Goal: Task Accomplishment & Management: Complete application form

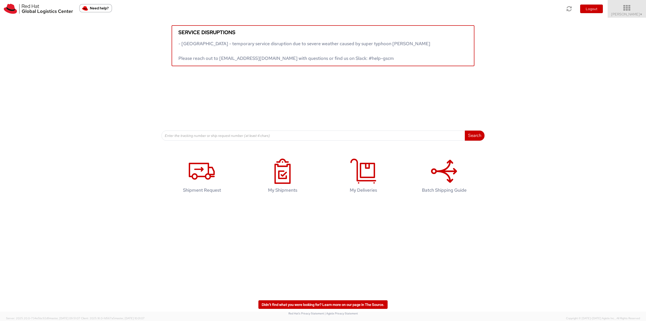
drag, startPoint x: 625, startPoint y: 7, endPoint x: 635, endPoint y: 10, distance: 10.9
click at [485, 7] on icon at bounding box center [627, 8] width 44 height 7
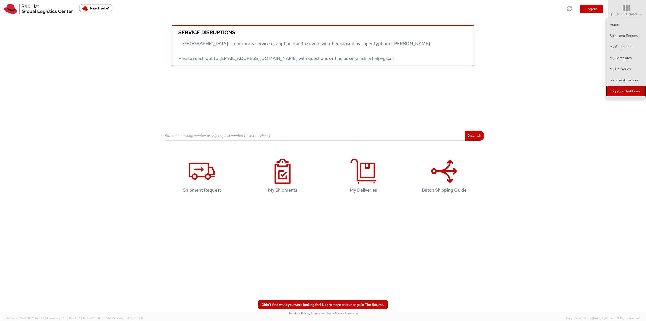
click at [485, 88] on link "Logistics Dashboard" at bounding box center [626, 91] width 40 height 11
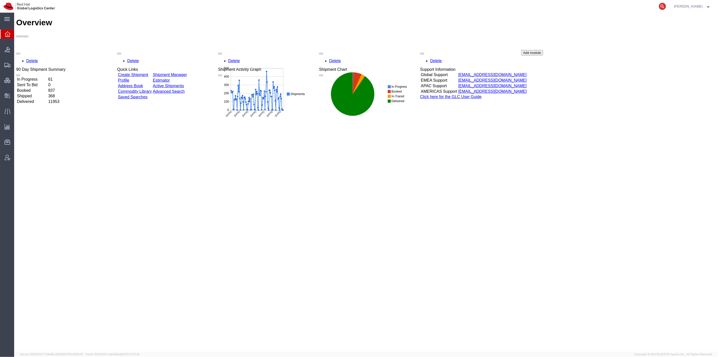
click at [666, 7] on icon at bounding box center [662, 6] width 7 height 7
paste input "801387998"
drag, startPoint x: 569, startPoint y: 22, endPoint x: 483, endPoint y: 14, distance: 86.9
paste input "7"
type input "801387997"
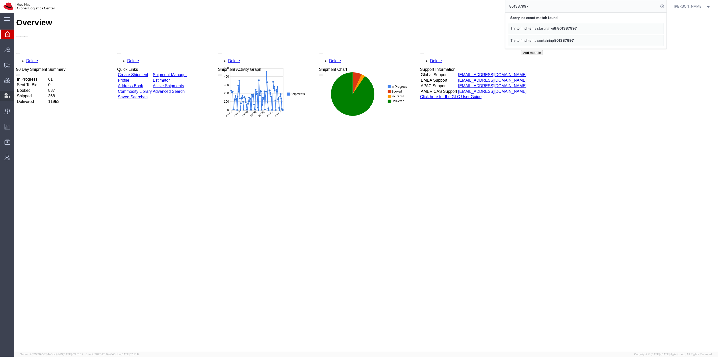
click at [0, 0] on span "Create Delivery" at bounding box center [0, 0] width 0 height 0
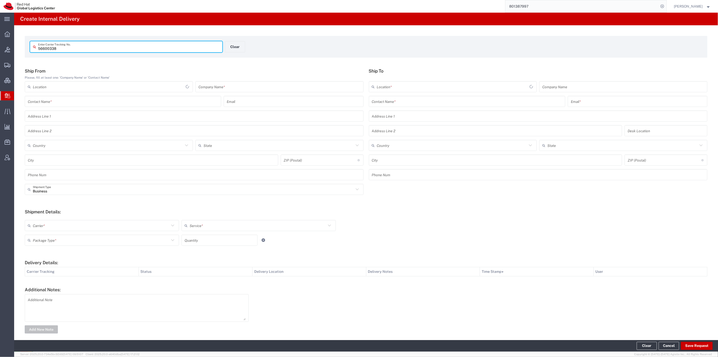
type input "56600338"
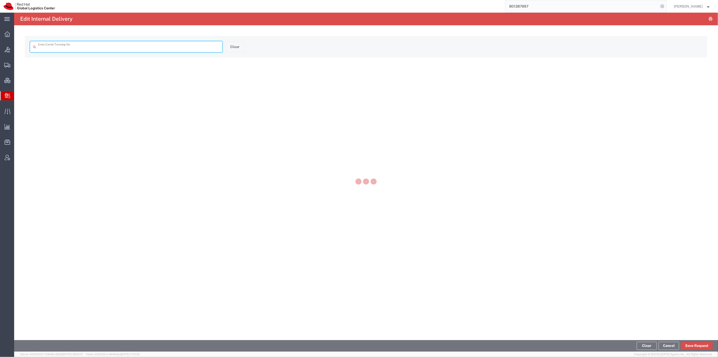
type input "56600338"
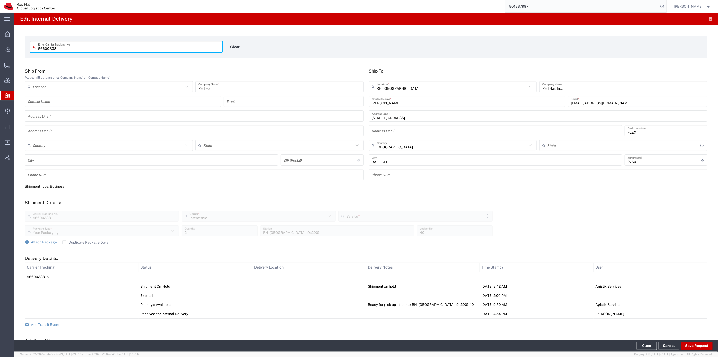
type input "[US_STATE]"
type input "IO_Ground"
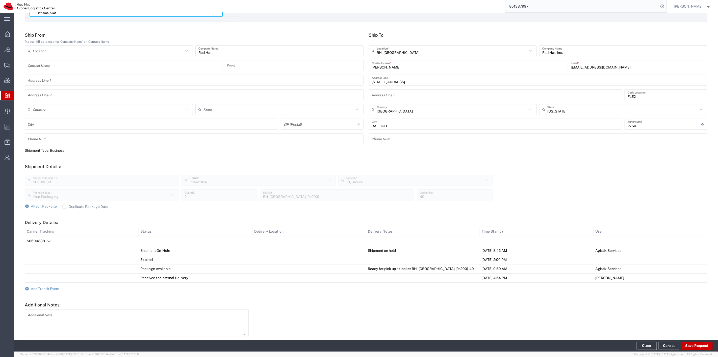
scroll to position [56, 0]
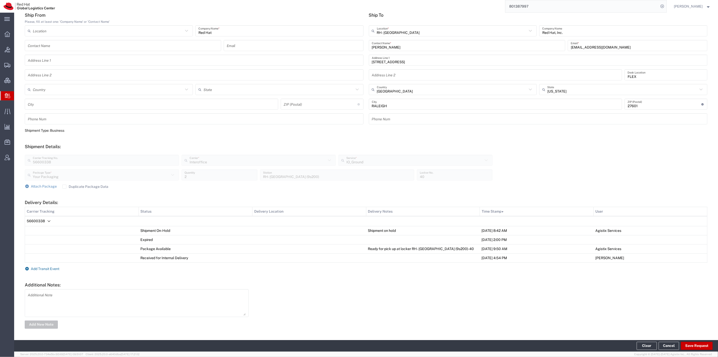
click at [51, 269] on span "Add Transit Event" at bounding box center [45, 268] width 29 height 4
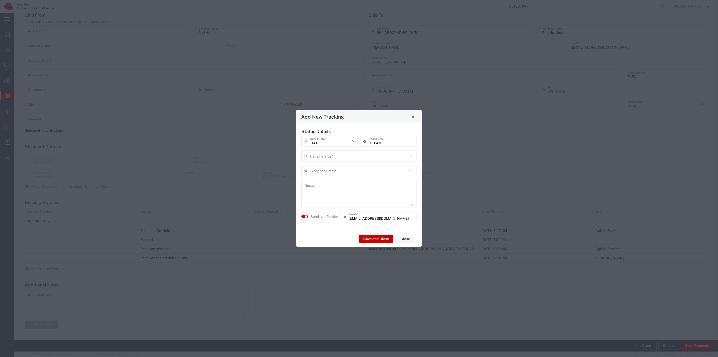
click at [337, 157] on input "text" at bounding box center [358, 155] width 97 height 9
click at [339, 166] on span "Delivery Confirmation" at bounding box center [359, 167] width 114 height 8
type input "Delivery Confirmation"
click at [306, 217] on small "button" at bounding box center [306, 216] width 3 height 3
click at [377, 240] on button "Save and Close" at bounding box center [376, 239] width 34 height 8
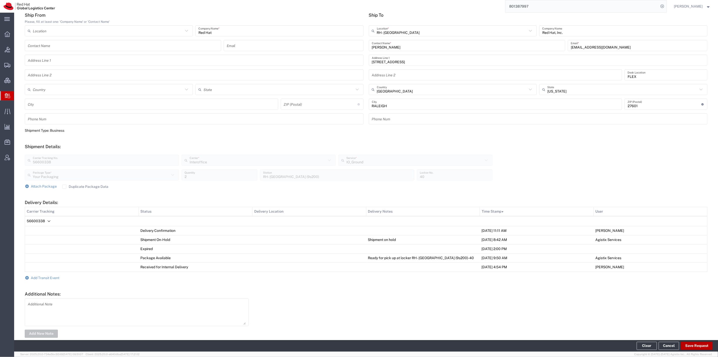
click at [692, 347] on button "Save Request" at bounding box center [697, 345] width 32 height 8
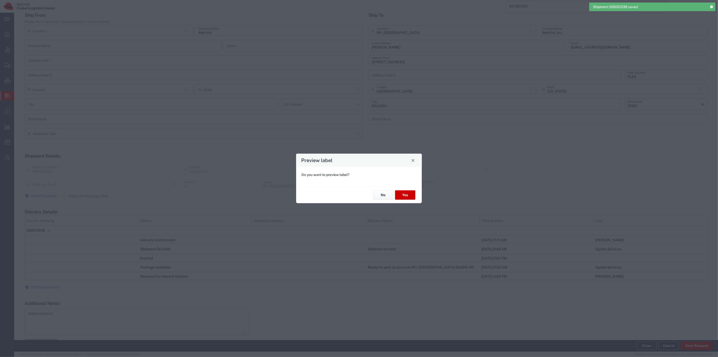
type input "Your Packaging"
type input "IO_Ground"
click at [384, 196] on button "No" at bounding box center [383, 194] width 20 height 9
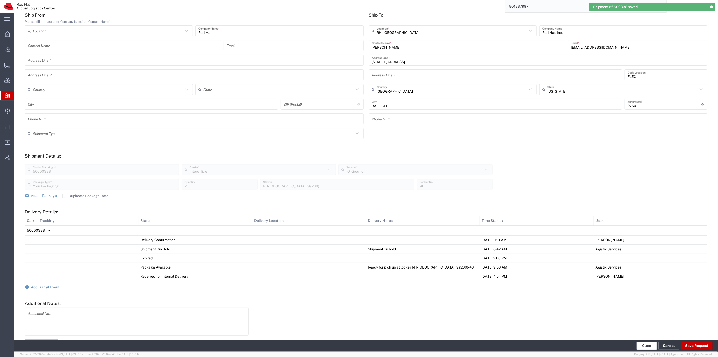
click at [651, 347] on button "Clear" at bounding box center [647, 345] width 20 height 8
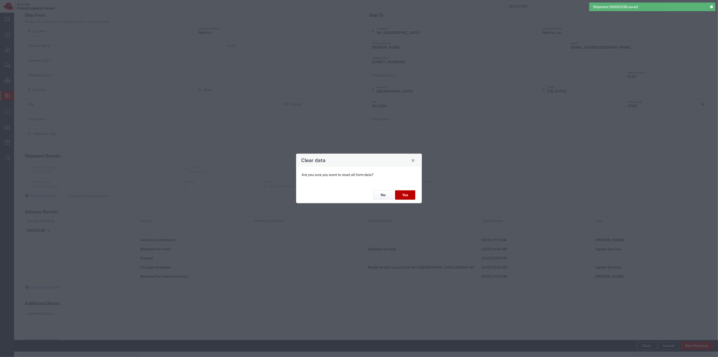
click at [412, 196] on button "Yes" at bounding box center [405, 194] width 20 height 9
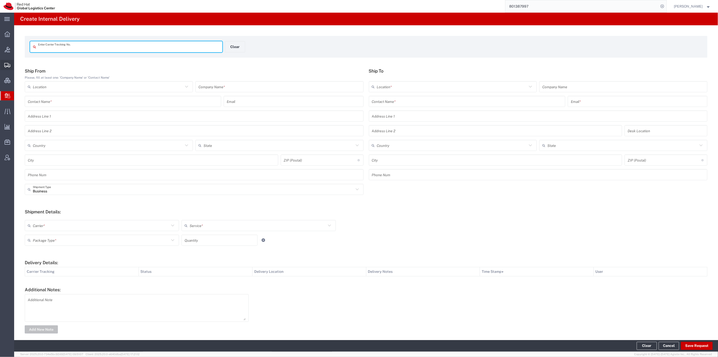
click at [0, 0] on span "Shipment Manager" at bounding box center [0, 0] width 0 height 0
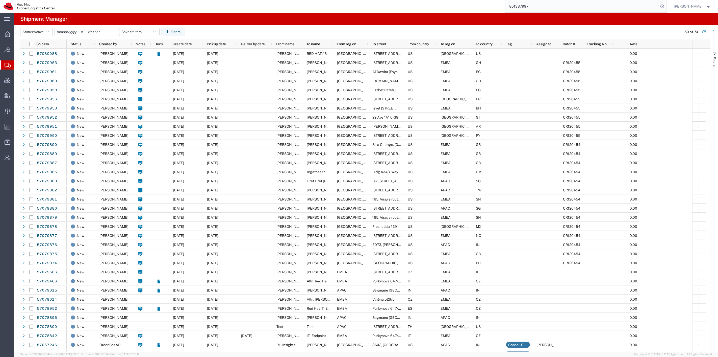
click at [0, 0] on span "Create Shipment" at bounding box center [0, 0] width 0 height 0
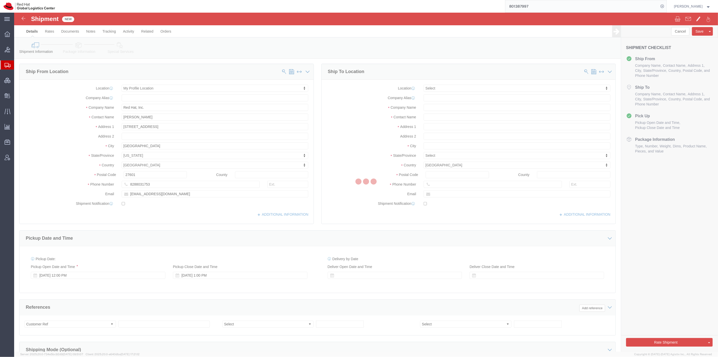
select select
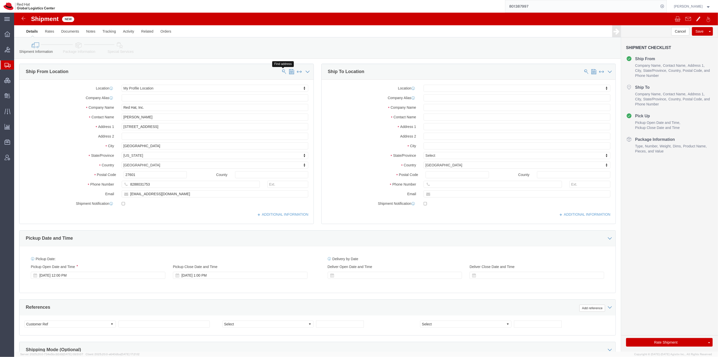
click span
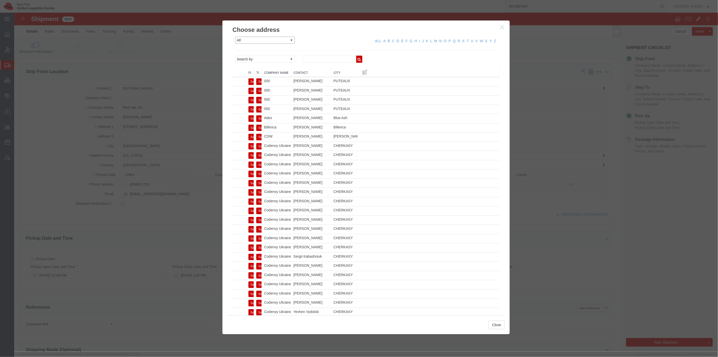
click select "All Company Location Other Personal Shared"
select select "PERSONAL"
click select "All Company Location Other Personal Shared"
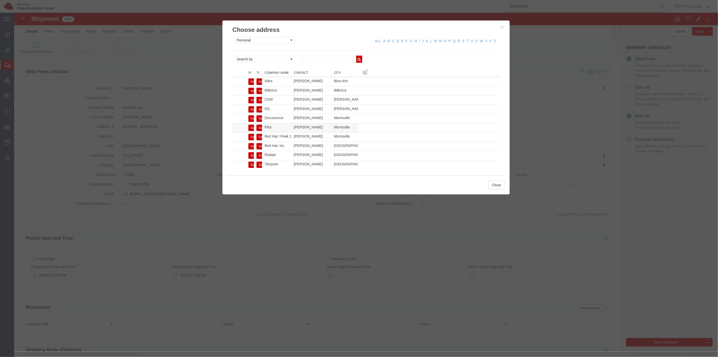
click button "Select"
select select "NC"
click button "Close"
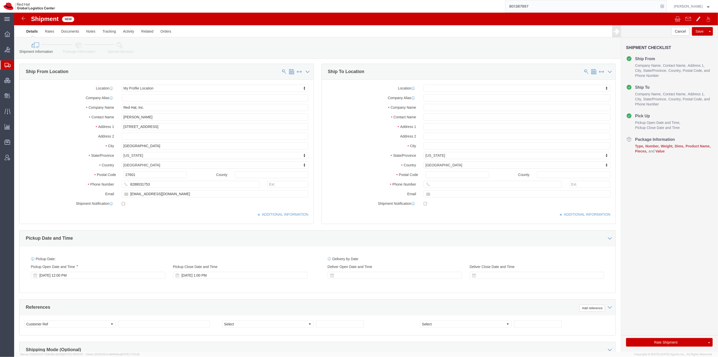
click icon
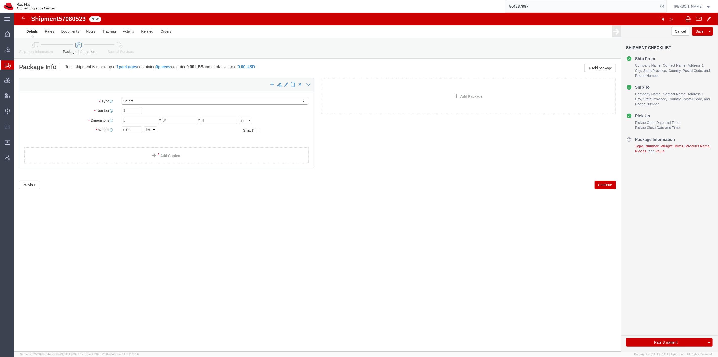
click select "Select Case(s) Crate(s) Envelope Large Box Medium Box PAK Skid(s) Small Box Sma…"
select select "SKID"
click select "Select Case(s) Crate(s) Envelope Large Box Medium Box PAK Skid(s) Small Box Sma…"
click div "Package Type Select Case(s) Crate(s) Envelope Large Box Medium Box PAK Skid(s) …"
click input "text"
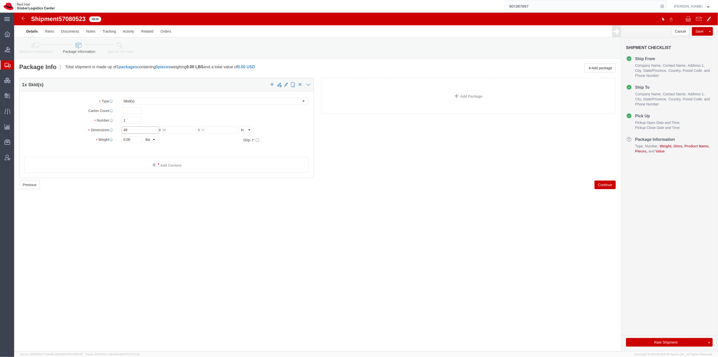
type input "48"
type input "40"
type input "60"
type input "461"
click link "Add Content"
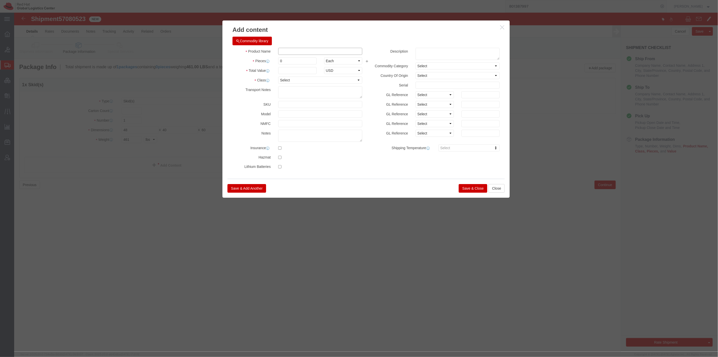
click input "text"
type input "swag"
drag, startPoint x: 272, startPoint y: 49, endPoint x: 250, endPoint y: 46, distance: 21.7
click div "Pieces 0 Select Bag Barrels 100Board Feet Bottle Box Blister Pack Carats Can Ca…"
type input "2000"
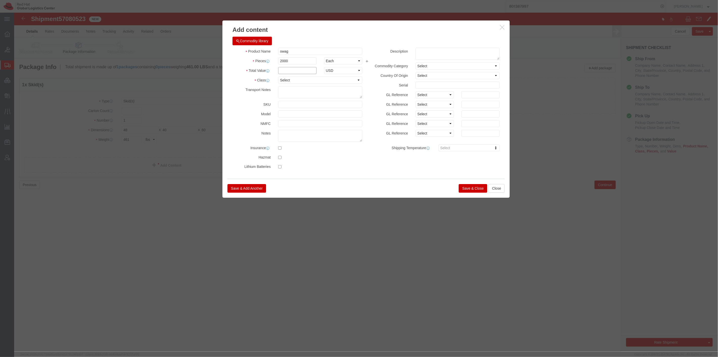
click input "text"
type input "15000"
click select "Select 50 55 60 65 70 85 92.5 100 125 175 250 300 400"
select select "92.5"
click select "Select 50 55 60 65 70 85 92.5 100 125 175 250 300 400"
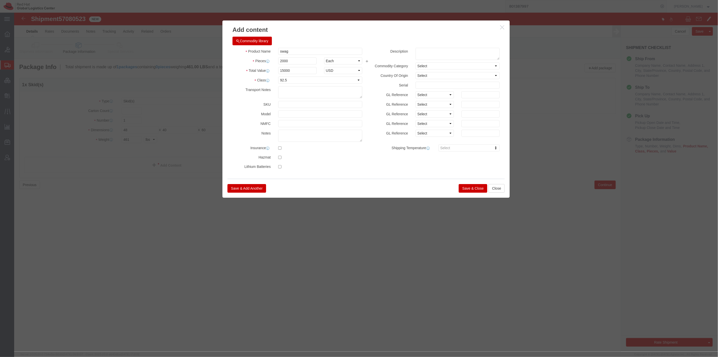
click button "Save & Close"
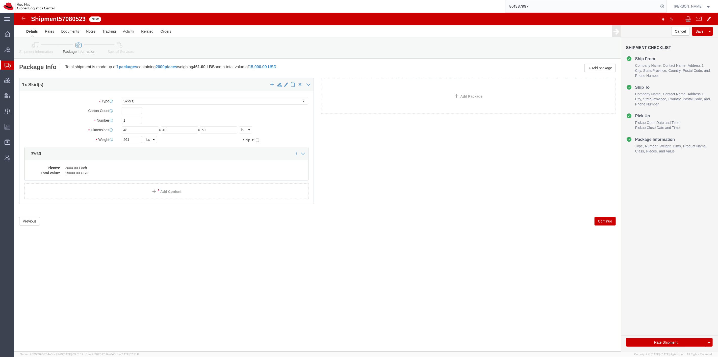
click link "Special Services"
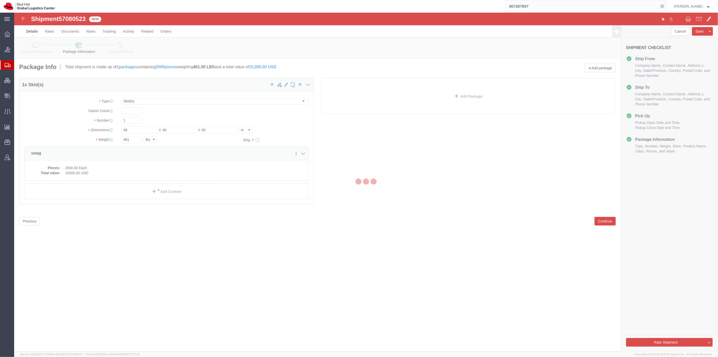
select select
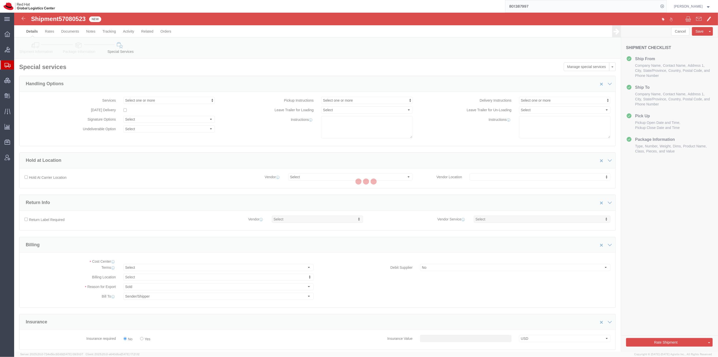
select select "COSTCENTER"
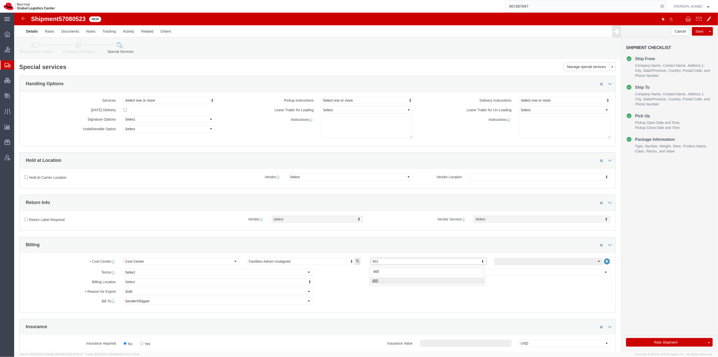
type input "465"
click button "Rate Shipment"
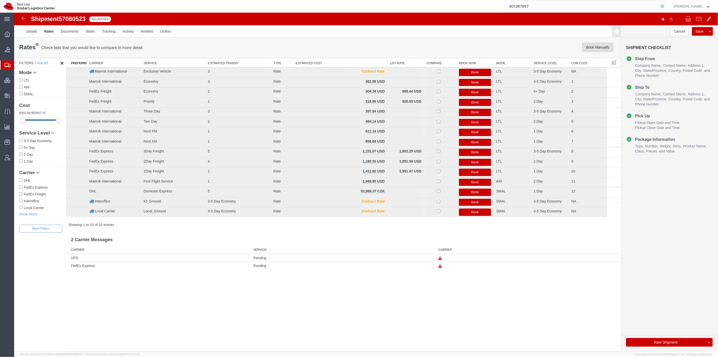
click at [603, 49] on button "Book Manually" at bounding box center [597, 47] width 31 height 9
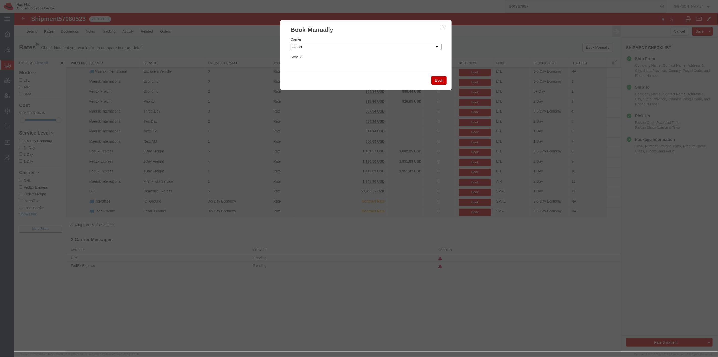
click at [342, 44] on select "Select Add New Carrier (and default service) Amazon Logistics Czech Post DHL Fe…" at bounding box center [365, 46] width 151 height 7
select select "4231"
click at [290, 43] on select "Select Add New Carrier (and default service) Amazon Logistics Czech Post DHL Fe…" at bounding box center [365, 46] width 151 height 7
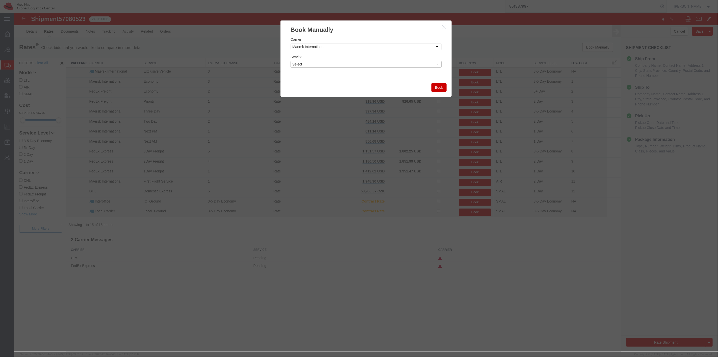
click at [340, 64] on select "Select Air Freight EV Economy Exclusive Vehicle First Flight Service Ground NEX…" at bounding box center [365, 64] width 151 height 7
select select "17783"
click at [290, 61] on select "Select Air Freight EV Economy Exclusive Vehicle First Flight Service Ground NEX…" at bounding box center [365, 64] width 151 height 7
click at [437, 89] on button "Book" at bounding box center [438, 87] width 15 height 9
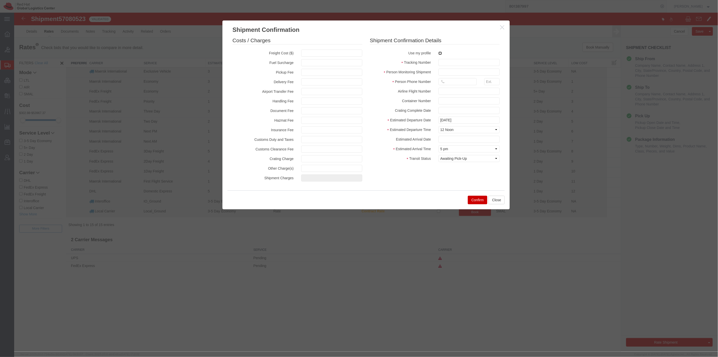
click at [440, 53] on input "checkbox" at bounding box center [439, 53] width 3 height 3
checkbox input "true"
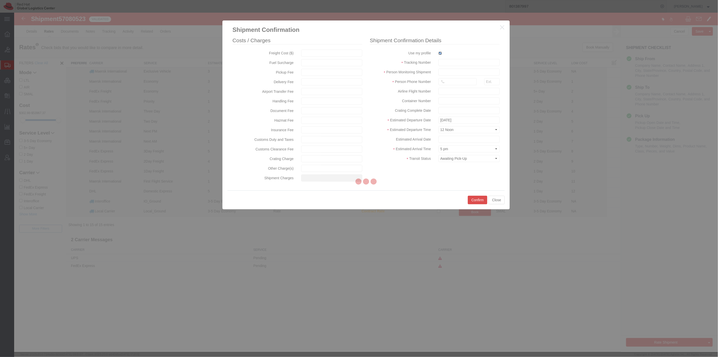
type input "[PERSON_NAME]"
type input "8288031753"
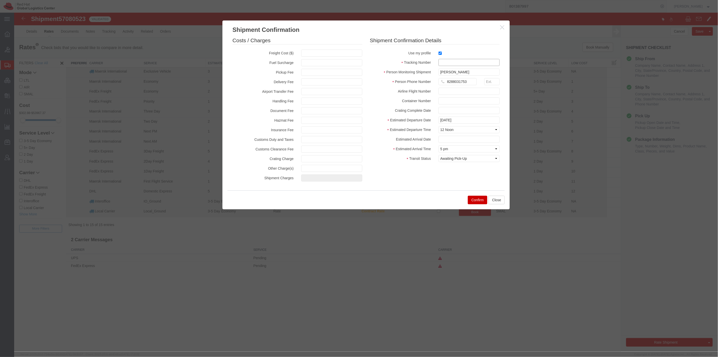
click at [446, 63] on input "text" at bounding box center [468, 62] width 61 height 7
paste input "801387997"
type input "801387997"
click at [329, 53] on input "text" at bounding box center [331, 52] width 61 height 7
type input "75"
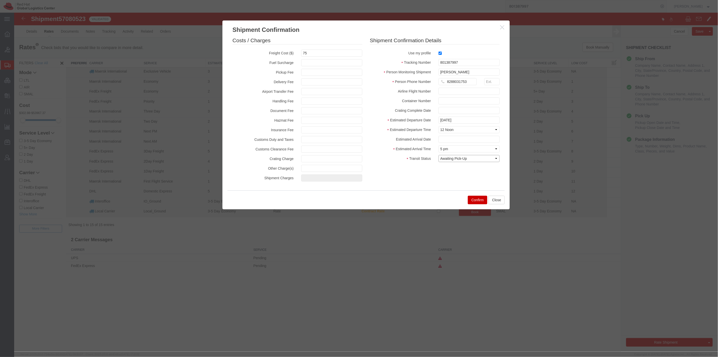
type input "75.00"
click at [458, 155] on select "Select Arrival Notice Available Arrival Notice Imported Arrive at Delivery Loca…" at bounding box center [468, 158] width 61 height 7
select select "DELIVRED"
click at [438, 155] on select "Select Arrival Notice Available Arrival Notice Imported Arrive at Delivery Loca…" at bounding box center [468, 158] width 61 height 7
click at [474, 202] on button "Confirm" at bounding box center [477, 199] width 19 height 9
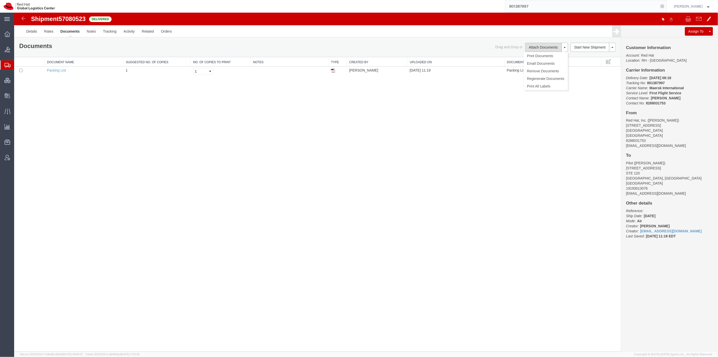
click at [538, 46] on button "Attach Documents" at bounding box center [543, 47] width 36 height 9
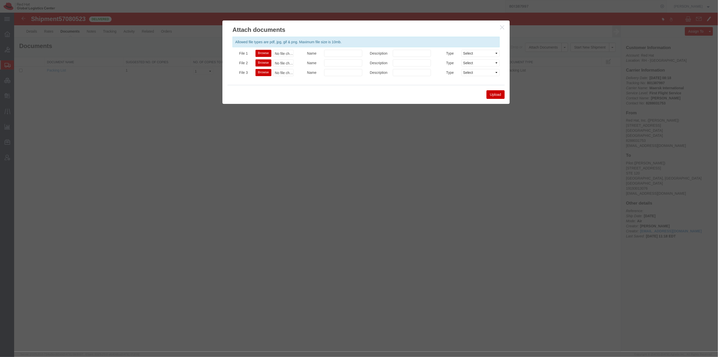
click at [268, 48] on div "Allowed file types are pdf, jpg, gif & png. Maximum file size is 10mb. File 1 B…" at bounding box center [365, 59] width 287 height 51
click at [267, 52] on button "Browse" at bounding box center [263, 53] width 16 height 7
type input "C:\fakepath\801387997_20255906 115942_HB.PDF"
click at [497, 95] on button "Upload" at bounding box center [495, 94] width 18 height 9
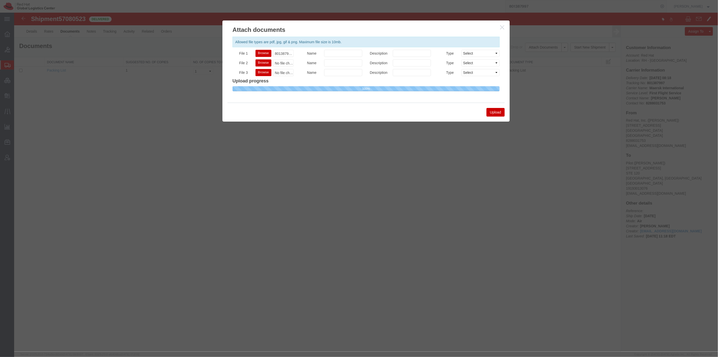
select select
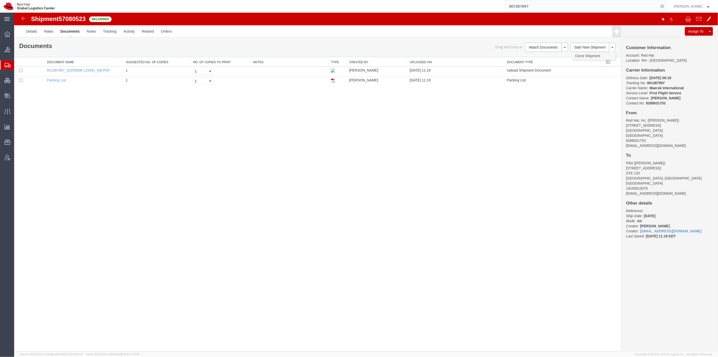
click at [579, 54] on link "Clone Shipment" at bounding box center [594, 56] width 44 height 8
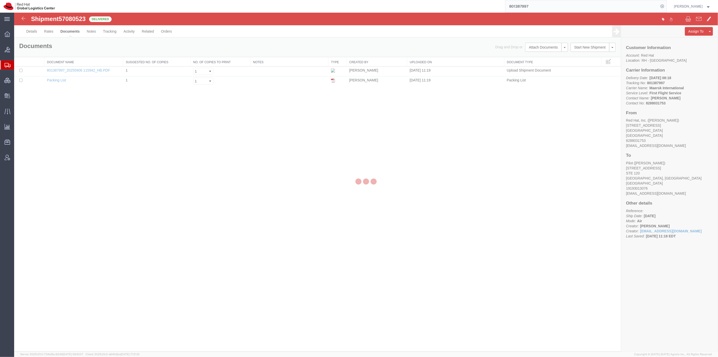
select select "38014"
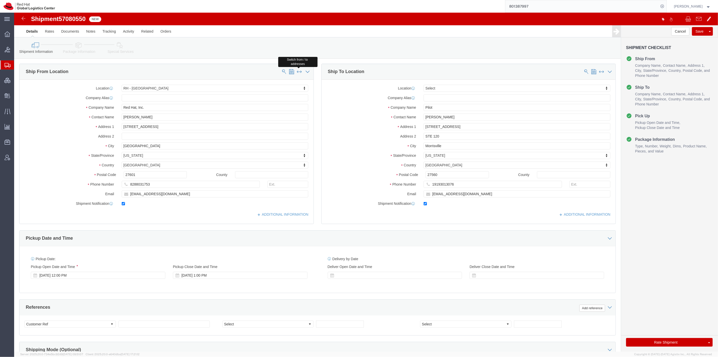
drag, startPoint x: 283, startPoint y: 57, endPoint x: 135, endPoint y: 50, distance: 148.1
click span
select select
type input "Pilot"
type input "Terrill Milton"
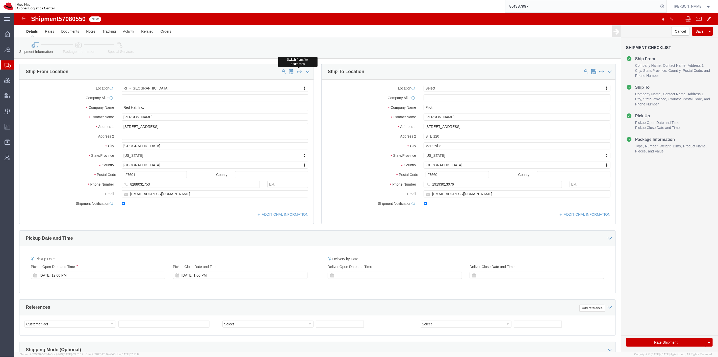
type input "9221 Globe Center Dr"
type input "STE 120"
type input "Morrisville"
type input "27560"
type input "19193013076"
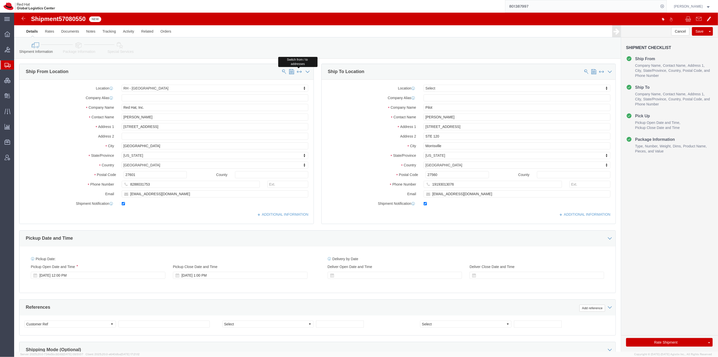
select select "38014"
type input "Red Hat, Inc."
type input "[PERSON_NAME]"
type input "[STREET_ADDRESS]"
type input "Raleigh"
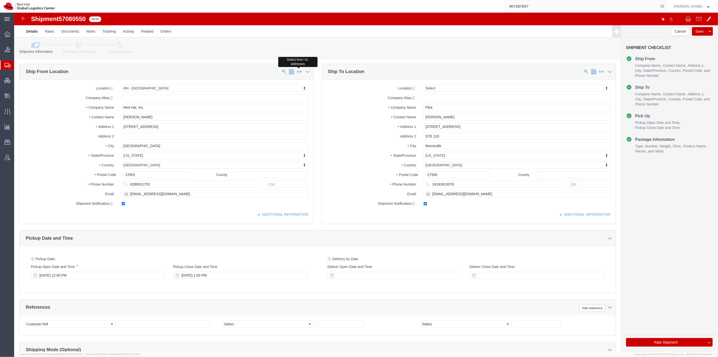
type input "27601"
type input "8288031753"
click icon
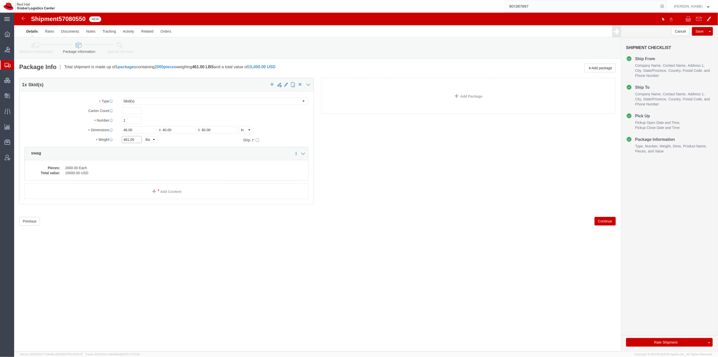
drag, startPoint x: 122, startPoint y: 127, endPoint x: 87, endPoint y: 125, distance: 35.4
click div "Weight 461.00 Select kgs lbs Ship. t°"
type input "350"
click dd "15000.00 USD"
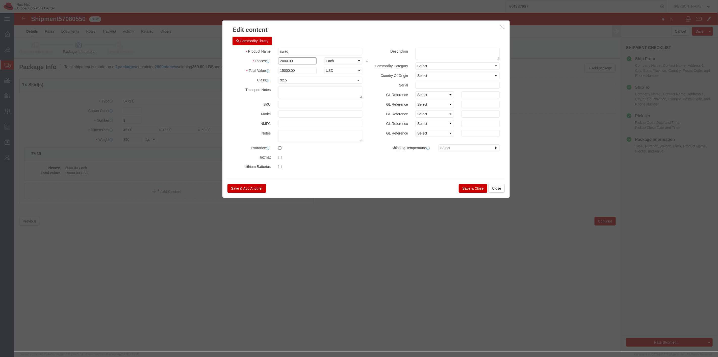
drag, startPoint x: 280, startPoint y: 51, endPoint x: 254, endPoint y: 50, distance: 25.8
click div "Pieces 2000.00 Select Bag Barrels 100Board Feet Bottle Box Blister Pack Carats …"
type input "792"
type input "5940"
type input "6500"
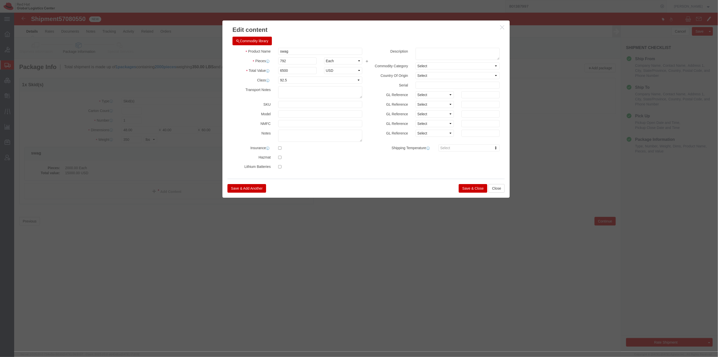
click button "Save & Close"
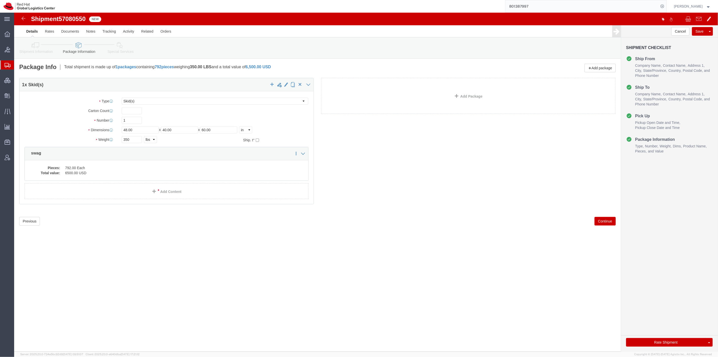
click link "Special Services"
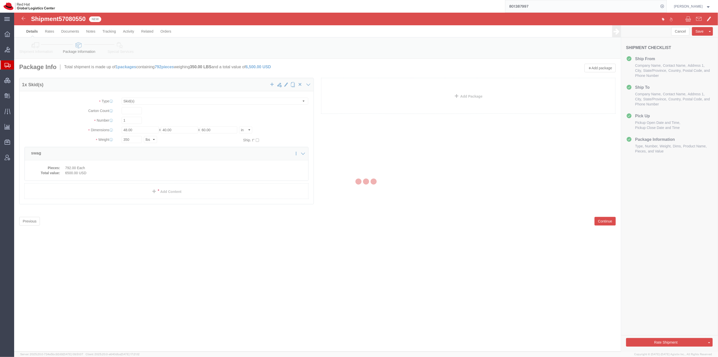
select select
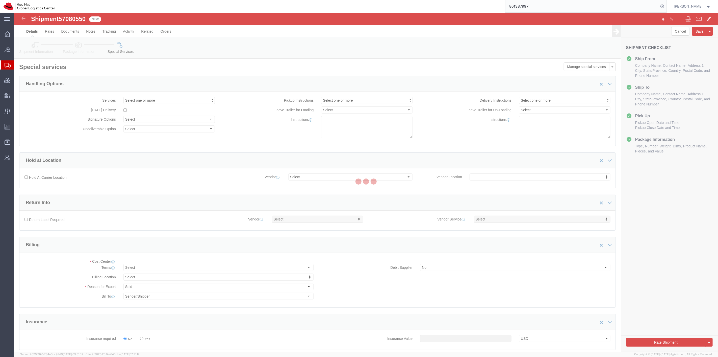
select select "COSTCENTER"
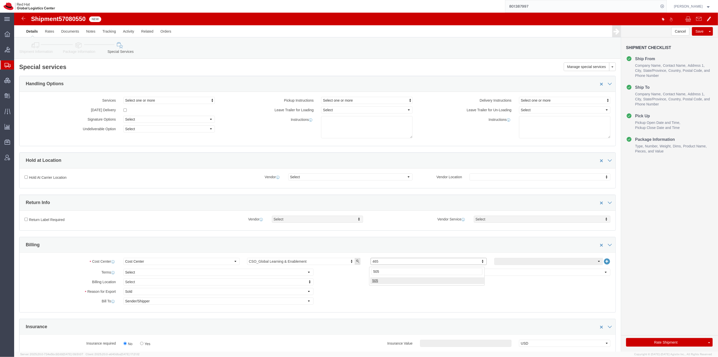
type input "505"
click button "Rate Shipment"
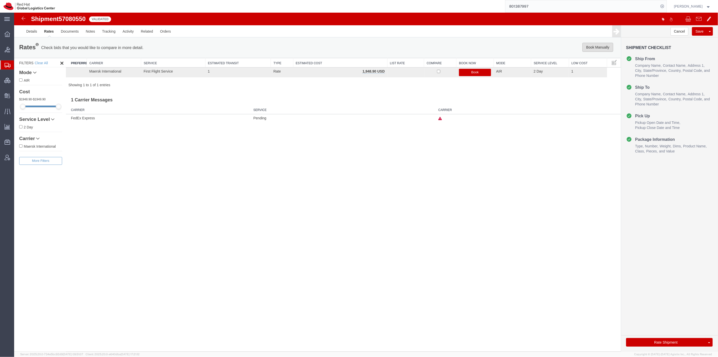
click at [602, 47] on button "Book Manually" at bounding box center [597, 47] width 31 height 9
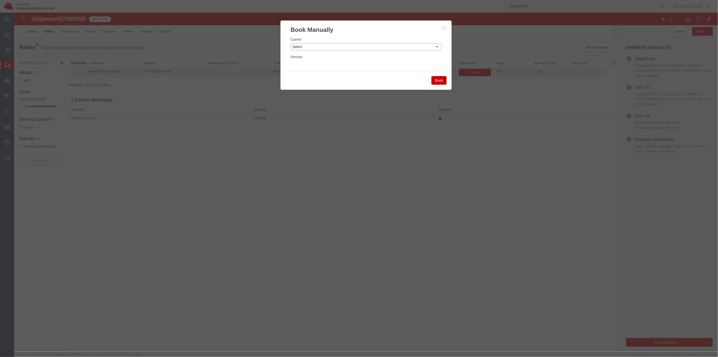
click at [326, 47] on select "Select Add New Carrier (and default service) Amazon Logistics Czech Post DHL Fe…" at bounding box center [365, 46] width 151 height 7
select select "4231"
click at [290, 43] on select "Select Add New Carrier (and default service) Amazon Logistics Czech Post DHL Fe…" at bounding box center [365, 46] width 151 height 7
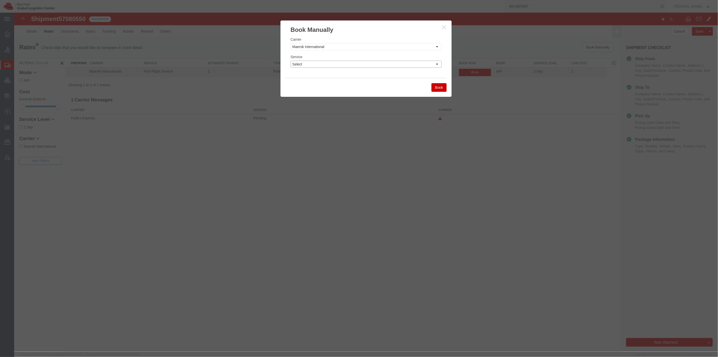
click at [333, 62] on select "Select Air Freight EV Economy Exclusive Vehicle First Flight Service Ground NEX…" at bounding box center [365, 64] width 151 height 7
select select "17783"
click at [290, 61] on select "Select Air Freight EV Economy Exclusive Vehicle First Flight Service Ground NEX…" at bounding box center [365, 64] width 151 height 7
click at [432, 87] on button "Book" at bounding box center [438, 87] width 15 height 9
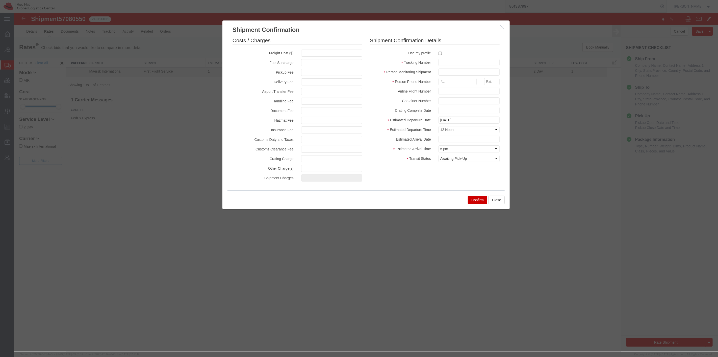
click at [438, 51] on label at bounding box center [468, 52] width 61 height 7
click at [438, 52] on input "checkbox" at bounding box center [439, 53] width 3 height 3
checkbox input "true"
type input "[PERSON_NAME]"
type input "8288031753"
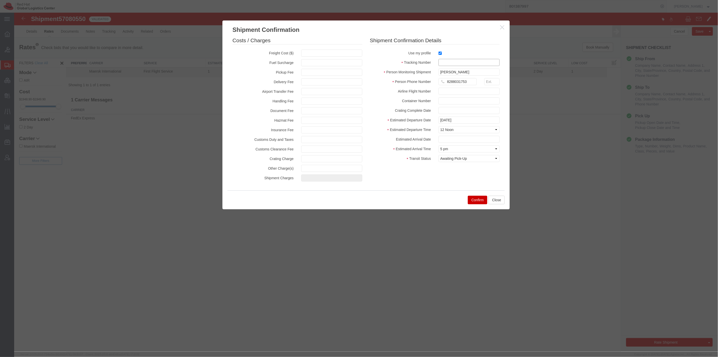
drag, startPoint x: 443, startPoint y: 62, endPoint x: 440, endPoint y: 63, distance: 3.8
click at [443, 62] on input "text" at bounding box center [468, 62] width 61 height 7
paste input "801387998"
type input "801387998"
click at [308, 53] on input "text" at bounding box center [331, 52] width 61 height 7
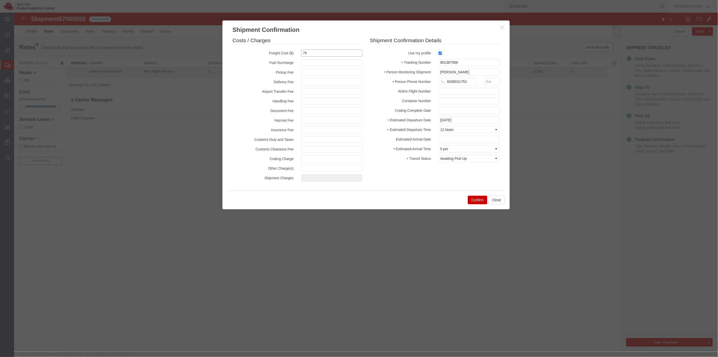
type input "75"
type input "75.00"
click at [460, 156] on select "Select Arrival Notice Available Arrival Notice Imported Arrive at Delivery Loca…" at bounding box center [468, 158] width 61 height 7
select select "DELIVRED"
click at [438, 155] on select "Select Arrival Notice Available Arrival Notice Imported Arrive at Delivery Loca…" at bounding box center [468, 158] width 61 height 7
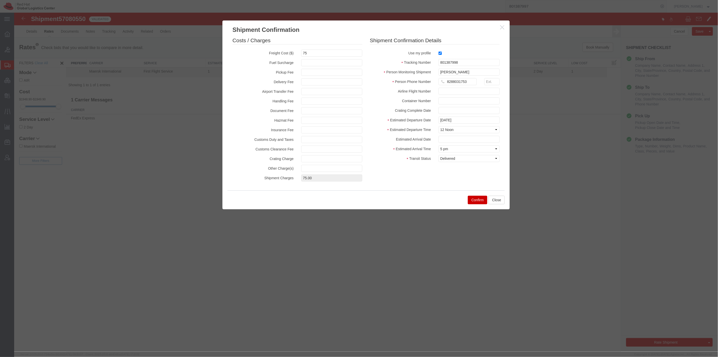
click at [477, 199] on button "Confirm" at bounding box center [477, 199] width 19 height 9
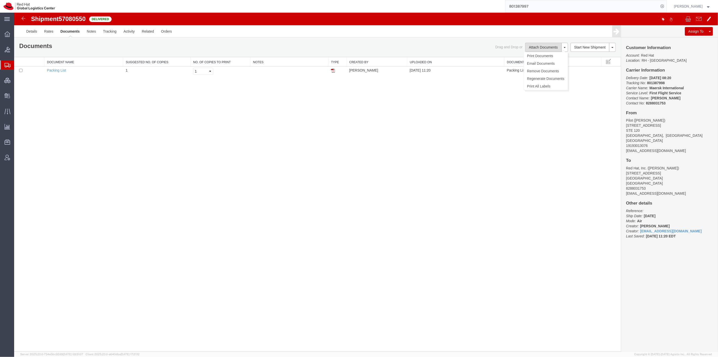
click at [546, 46] on button "Attach Documents" at bounding box center [543, 47] width 36 height 9
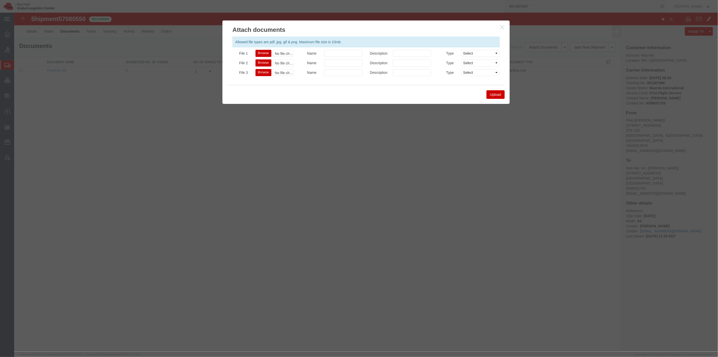
click at [262, 51] on button "Browse" at bounding box center [263, 53] width 16 height 7
type input "C:\fakepath\801387998_20255906 115938_HB.PDF"
click at [490, 92] on button "Upload" at bounding box center [495, 94] width 18 height 9
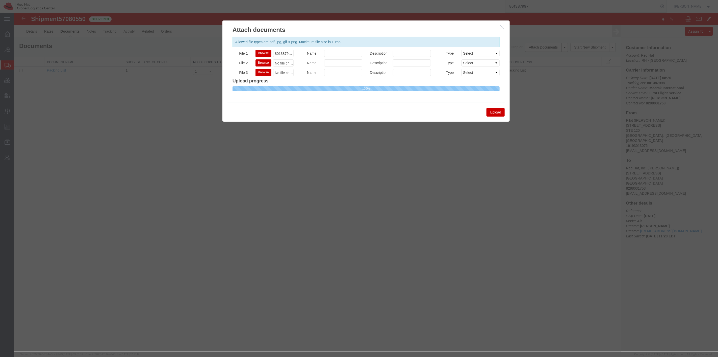
select select
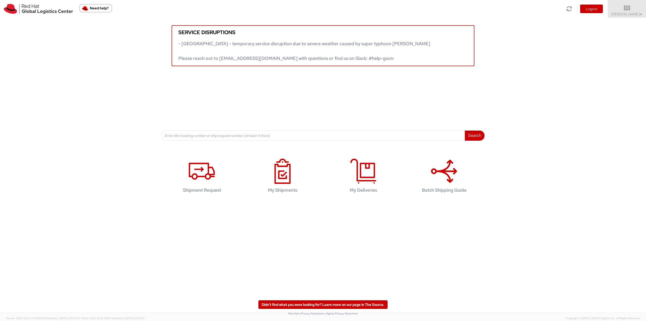
drag, startPoint x: 637, startPoint y: 11, endPoint x: 636, endPoint y: 30, distance: 19.3
click at [272, 11] on icon at bounding box center [627, 8] width 38 height 6
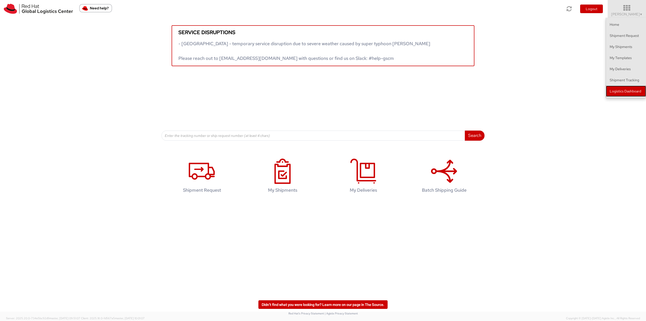
click at [272, 92] on link "Logistics Dashboard" at bounding box center [626, 91] width 40 height 11
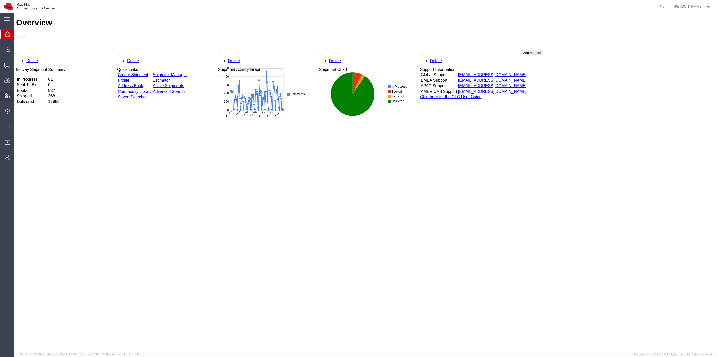
click at [0, 0] on span "Create Delivery" at bounding box center [0, 0] width 0 height 0
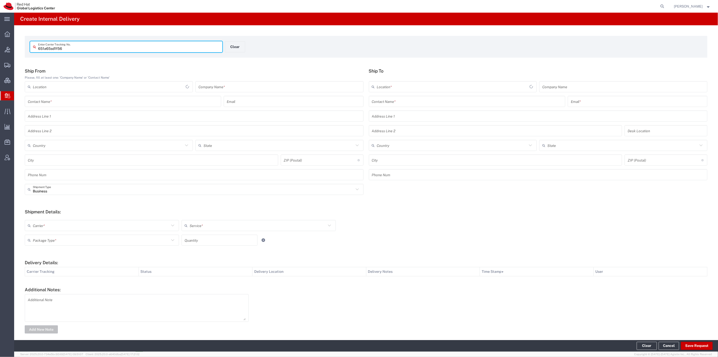
type input "651a65sd1f56"
click at [71, 104] on input "text" at bounding box center [123, 101] width 190 height 9
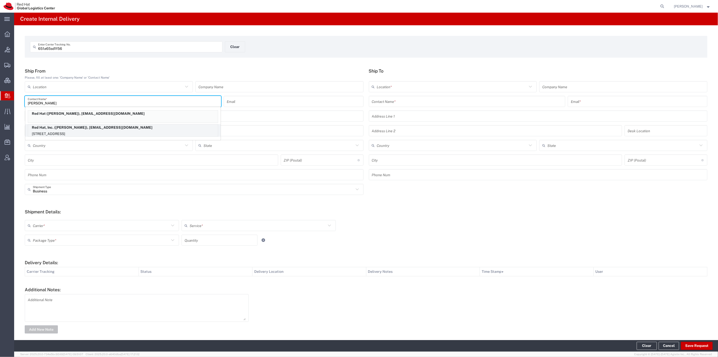
type input "[PERSON_NAME]"
click at [93, 129] on p "Red Hat, Inc. ([PERSON_NAME]), [EMAIL_ADDRESS][DOMAIN_NAME]" at bounding box center [123, 127] width 190 height 6
type input "RH - [GEOGRAPHIC_DATA]"
type input "Red Hat, Inc."
type input "[PERSON_NAME]"
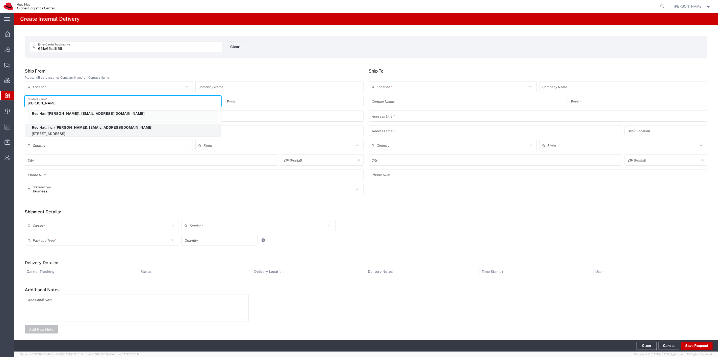
type input "[EMAIL_ADDRESS][DOMAIN_NAME]"
type input "[STREET_ADDRESS]"
type input "[GEOGRAPHIC_DATA]"
type input "RALEIGH"
type input "27601"
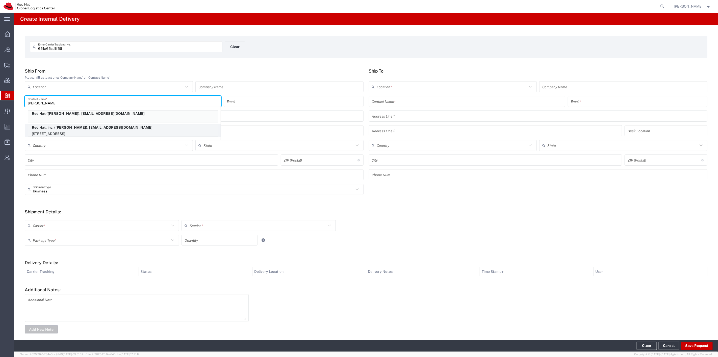
type input "19196478534"
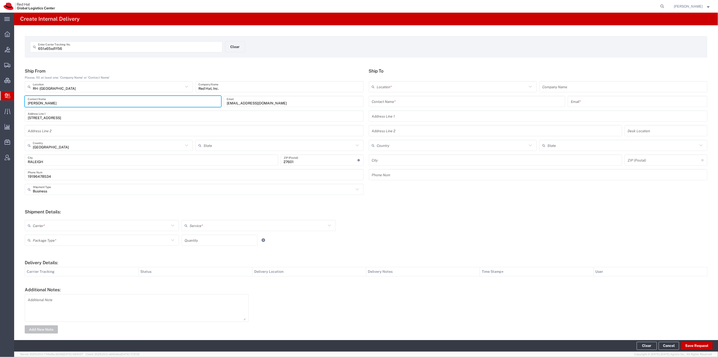
type input "[US_STATE]"
click at [395, 99] on input "text" at bounding box center [467, 101] width 190 height 9
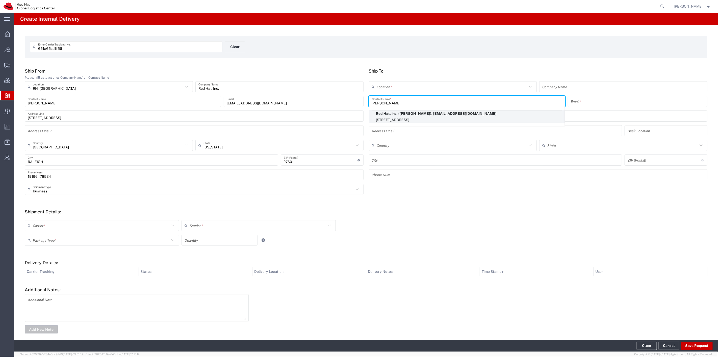
type input "[PERSON_NAME]"
click at [400, 114] on p "Red Hat, Inc. ([PERSON_NAME]), [EMAIL_ADDRESS][DOMAIN_NAME]" at bounding box center [467, 113] width 190 height 6
type input "RH - [GEOGRAPHIC_DATA]"
type input "Red Hat, Inc."
type input "[EMAIL_ADDRESS][DOMAIN_NAME]"
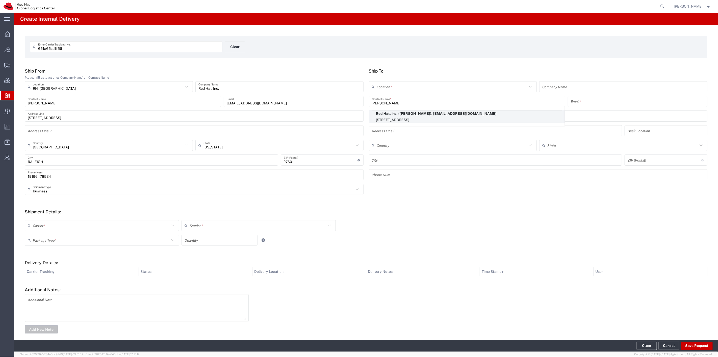
type input "[STREET_ADDRESS]"
type input "14N105"
type input "[GEOGRAPHIC_DATA]"
type input "RALEIGH"
type input "27601"
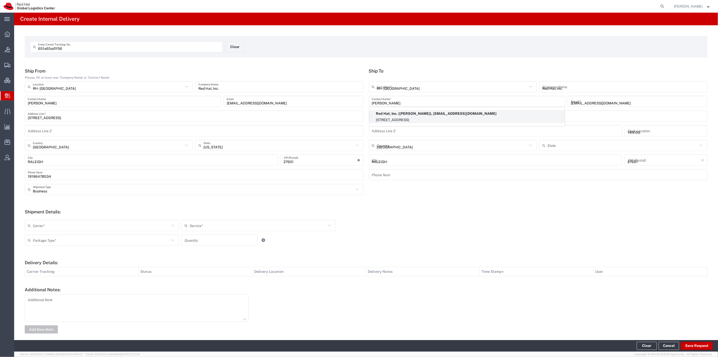
type input "[US_STATE]"
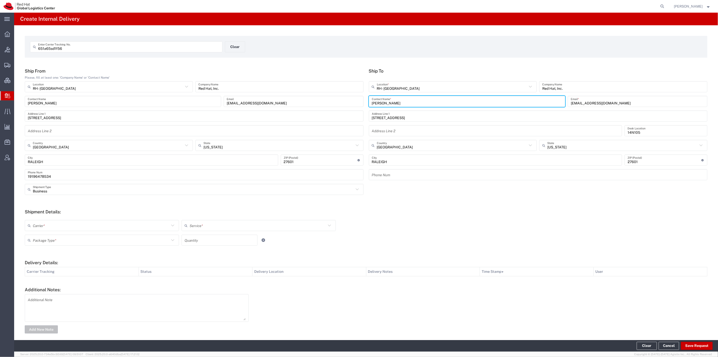
click at [105, 222] on input "text" at bounding box center [101, 225] width 137 height 9
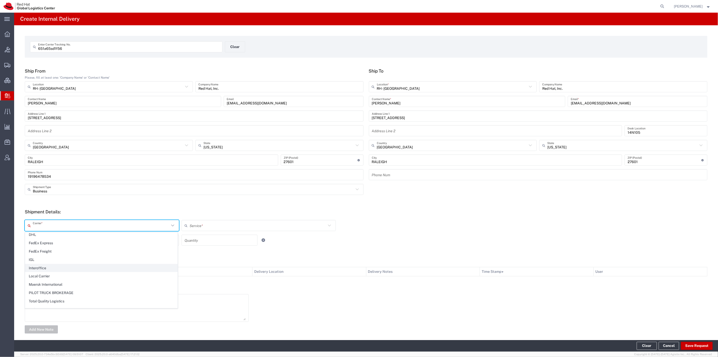
scroll to position [28, 0]
click at [124, 259] on span "Interoffice" at bounding box center [101, 258] width 152 height 8
type input "Interoffice"
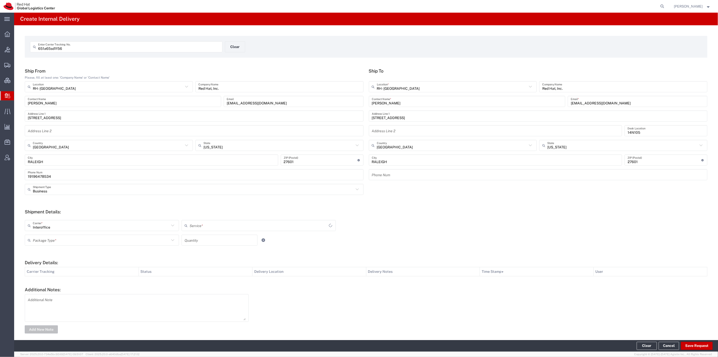
type input "IO_Ground"
click at [139, 240] on input "text" at bounding box center [101, 240] width 137 height 9
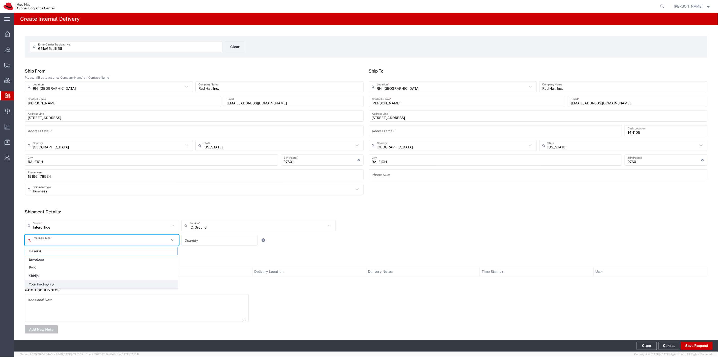
click at [129, 284] on span "Your Packaging" at bounding box center [101, 284] width 152 height 8
type input "Your Packaging"
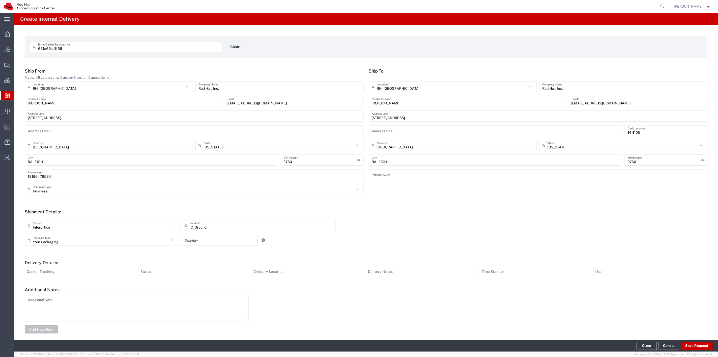
click at [201, 238] on input "number" at bounding box center [220, 240] width 70 height 9
type input "1"
click at [699, 347] on button "Save Request" at bounding box center [697, 345] width 32 height 8
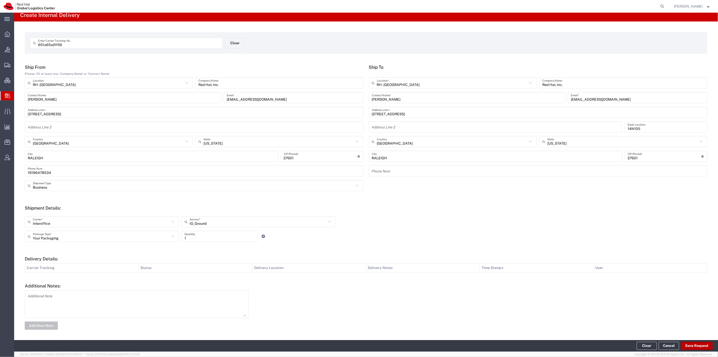
scroll to position [5, 0]
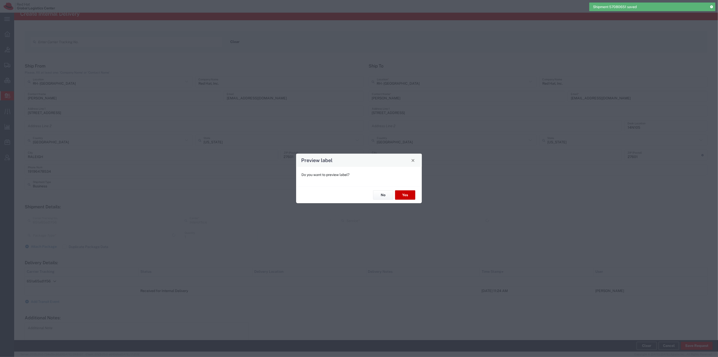
type input "Your Packaging"
type input "IO_Ground"
click at [410, 195] on button "Yes" at bounding box center [405, 194] width 20 height 9
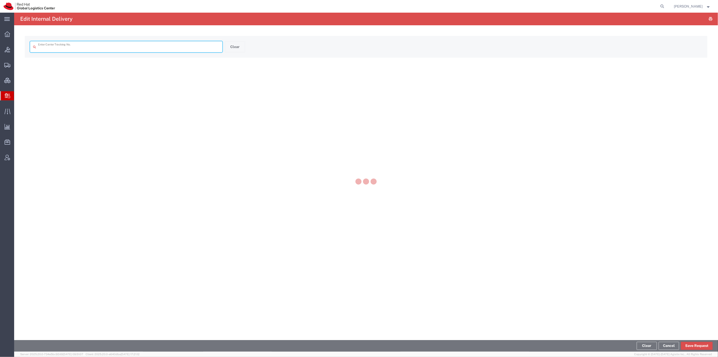
type input "651a65sd1f56"
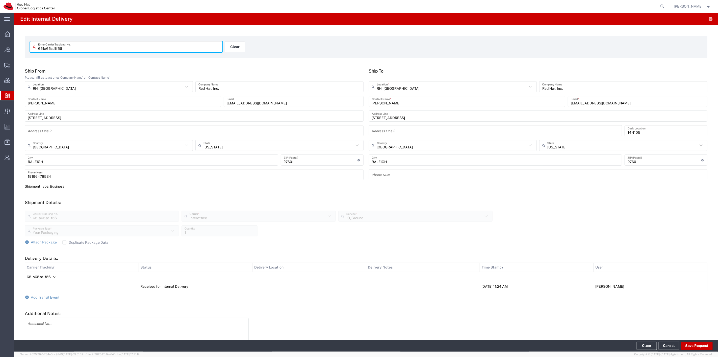
click at [232, 44] on button "Clear" at bounding box center [235, 46] width 20 height 11
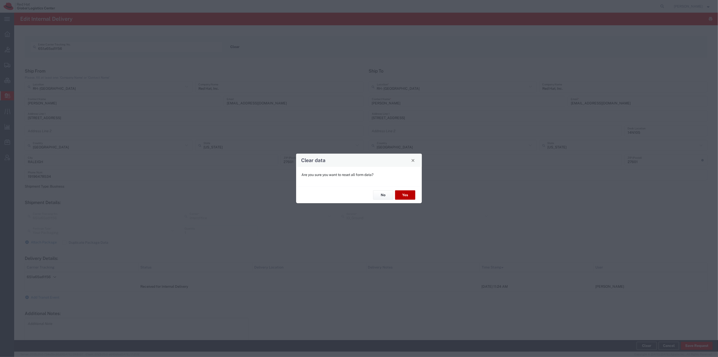
click at [413, 197] on button "Yes" at bounding box center [405, 194] width 20 height 9
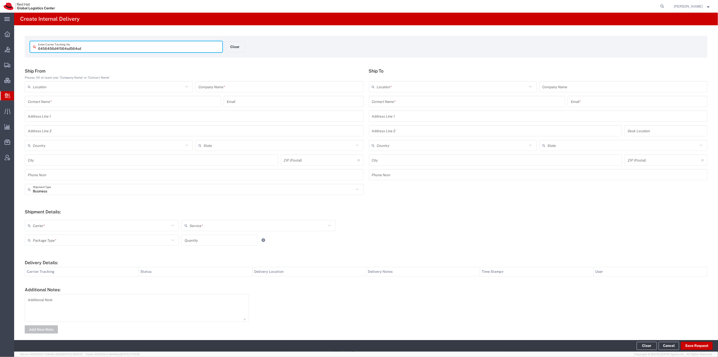
type input "6456456d4f564sd564sd"
click at [69, 102] on input "text" at bounding box center [123, 101] width 190 height 9
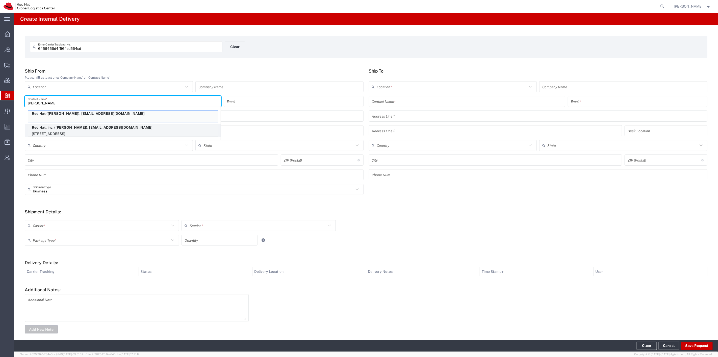
type input "[PERSON_NAME]"
click at [74, 130] on p "Red Hat, Inc. ([PERSON_NAME]), [EMAIL_ADDRESS][DOMAIN_NAME]" at bounding box center [123, 127] width 190 height 6
type input "RH - [GEOGRAPHIC_DATA]"
type input "Red Hat, Inc."
type input "[PERSON_NAME]"
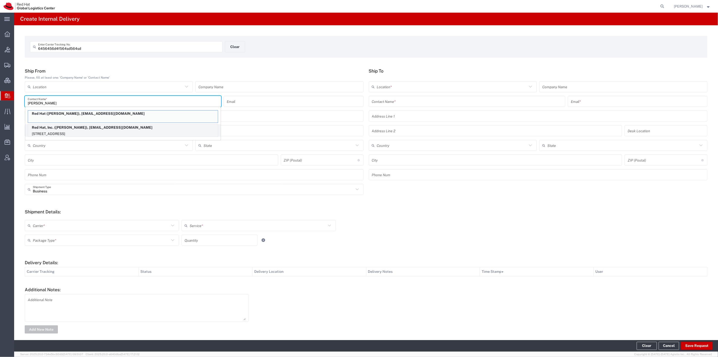
type input "[EMAIL_ADDRESS][DOMAIN_NAME]"
type input "[STREET_ADDRESS]"
type input "[GEOGRAPHIC_DATA]"
type input "RALEIGH"
type input "27601"
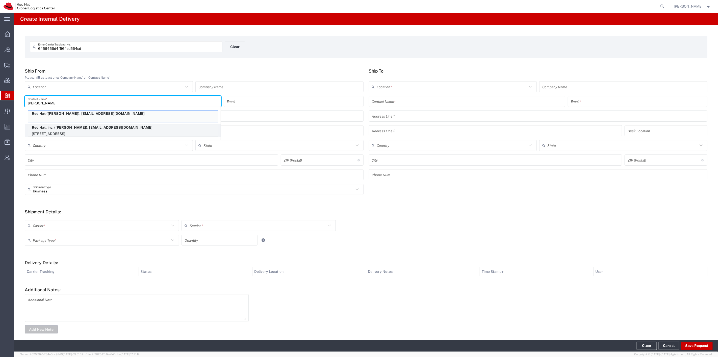
type input "19196478534"
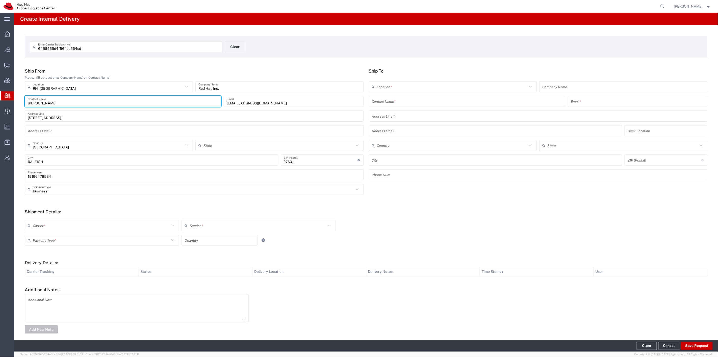
type input "[US_STATE]"
click at [422, 100] on input "text" at bounding box center [467, 101] width 190 height 9
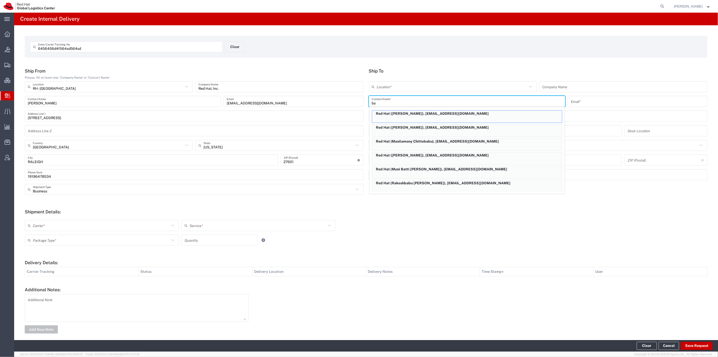
type input "b"
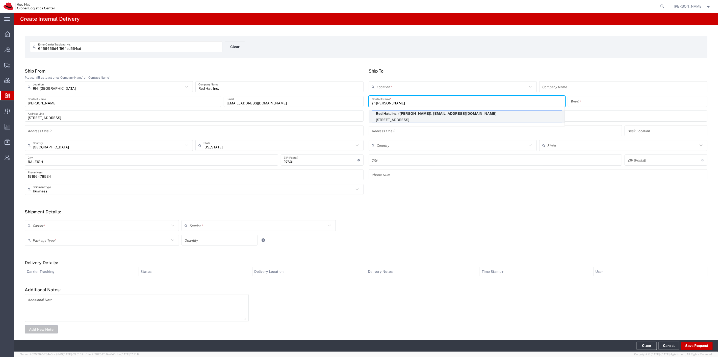
type input "sri [PERSON_NAME]"
click at [427, 116] on p "Red Hat, Inc. ([PERSON_NAME]), [EMAIL_ADDRESS][DOMAIN_NAME]" at bounding box center [467, 113] width 190 height 6
type input "RH - [GEOGRAPHIC_DATA]"
type input "Red Hat, Inc."
type input "[PERSON_NAME]"
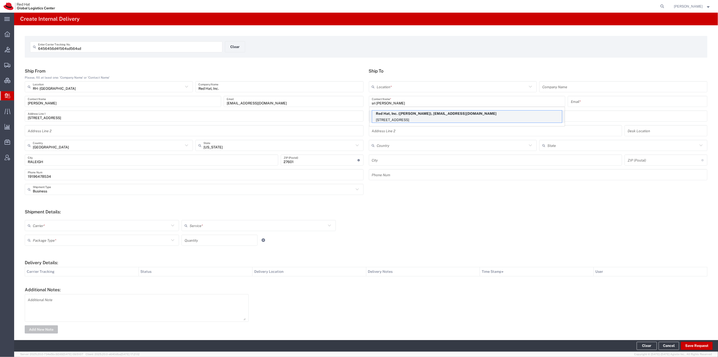
type input "[EMAIL_ADDRESS][DOMAIN_NAME]"
type input "[STREET_ADDRESS]"
type input "FLEX"
type input "[GEOGRAPHIC_DATA]"
type input "RALEIGH"
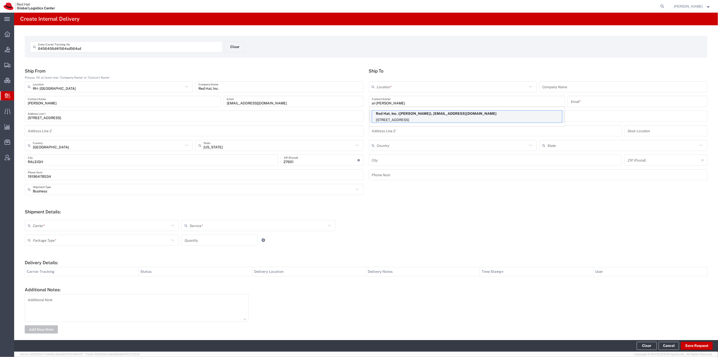
type input "27601"
type input "[US_STATE]"
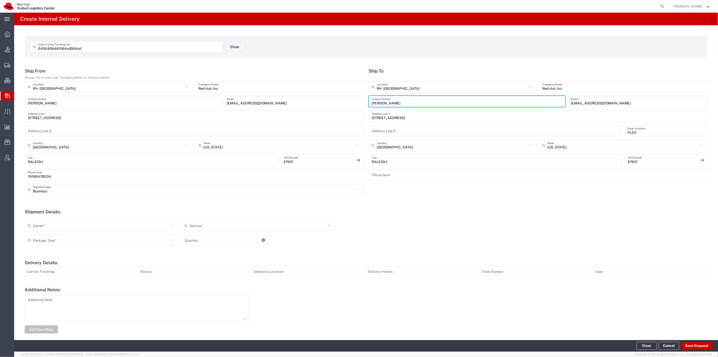
scroll to position [5, 0]
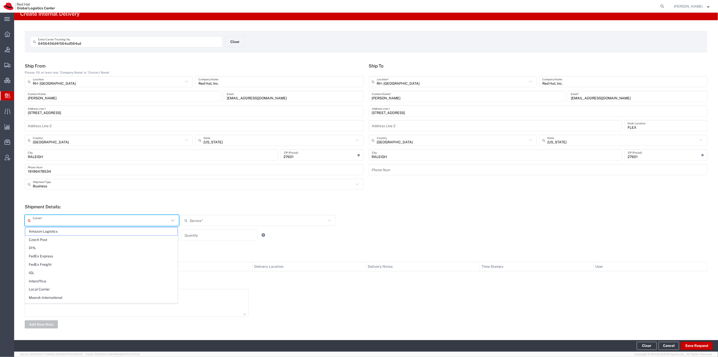
click at [120, 219] on input "text" at bounding box center [101, 220] width 137 height 9
click at [127, 280] on span "Interoffice" at bounding box center [101, 281] width 152 height 8
type input "Interoffice"
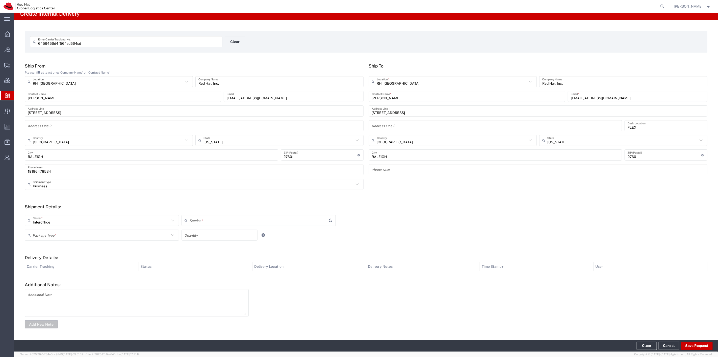
type input "IO_Ground"
click at [153, 234] on input "text" at bounding box center [101, 235] width 137 height 9
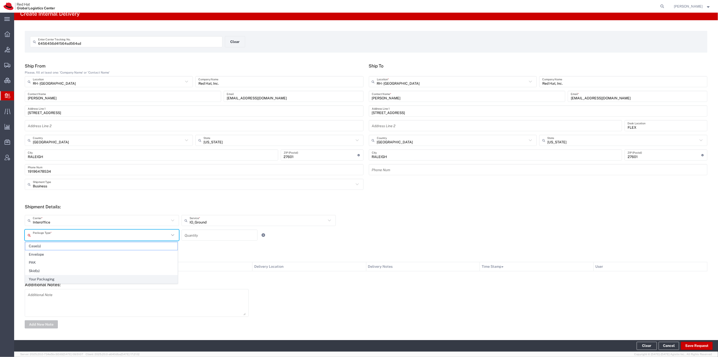
click at [145, 281] on span "Your Packaging" at bounding box center [101, 279] width 152 height 8
type input "Your Packaging"
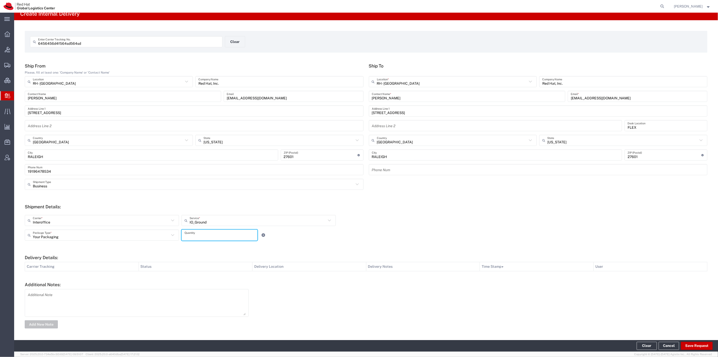
click at [199, 236] on input "number" at bounding box center [220, 235] width 70 height 9
type input "1"
click at [690, 346] on button "Save Request" at bounding box center [697, 345] width 32 height 8
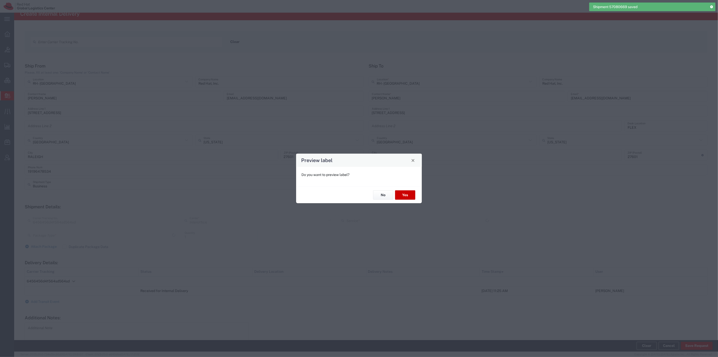
type input "Your Packaging"
type input "IO_Ground"
click at [404, 194] on button "Yes" at bounding box center [405, 194] width 20 height 9
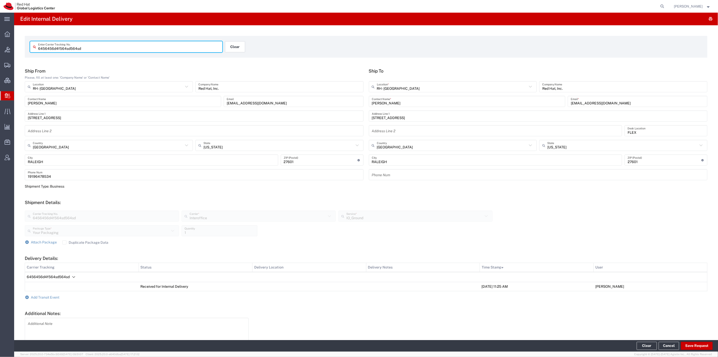
click at [233, 48] on button "Clear" at bounding box center [235, 46] width 20 height 11
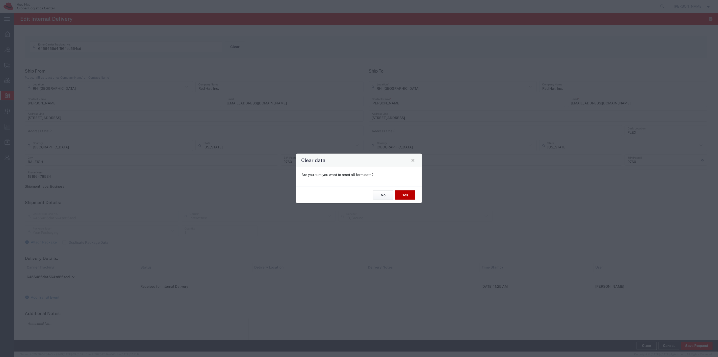
click at [405, 193] on button "Yes" at bounding box center [405, 194] width 20 height 9
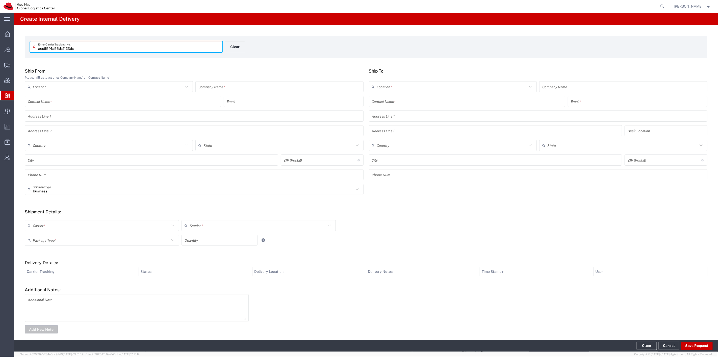
type input "ads65f4a56dsf123ds"
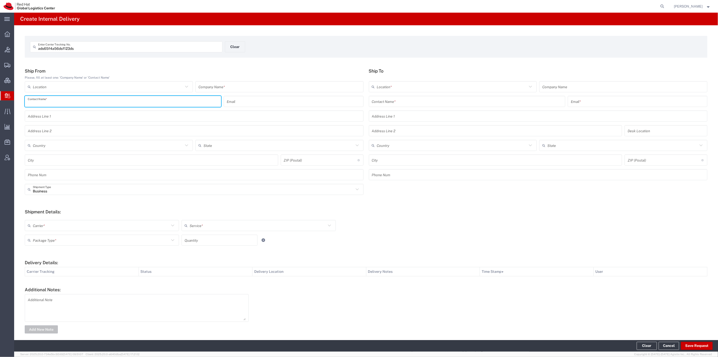
click at [100, 105] on input "text" at bounding box center [123, 101] width 190 height 9
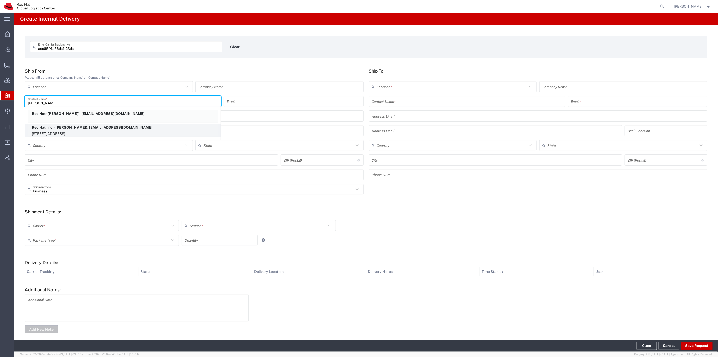
type input "[PERSON_NAME]"
click at [102, 128] on p "Red Hat, Inc. ([PERSON_NAME]), [EMAIL_ADDRESS][DOMAIN_NAME]" at bounding box center [123, 127] width 190 height 6
type input "RH - [GEOGRAPHIC_DATA]"
type input "Red Hat, Inc."
type input "[PERSON_NAME]"
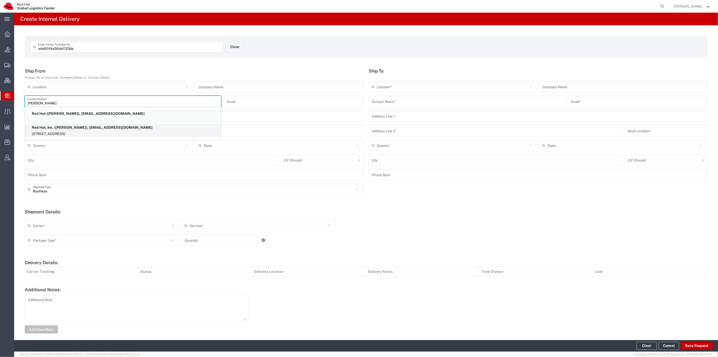
type input "[EMAIL_ADDRESS][DOMAIN_NAME]"
type input "[STREET_ADDRESS]"
type input "[GEOGRAPHIC_DATA]"
type input "RALEIGH"
type input "27601"
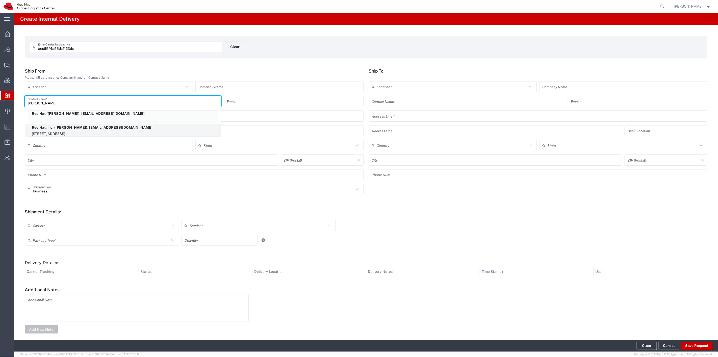
type input "19196478534"
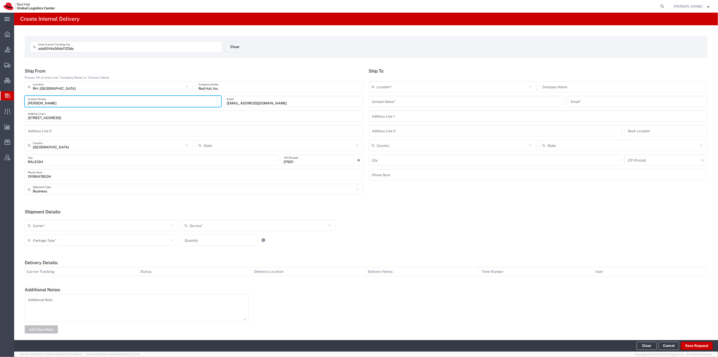
type input "[US_STATE]"
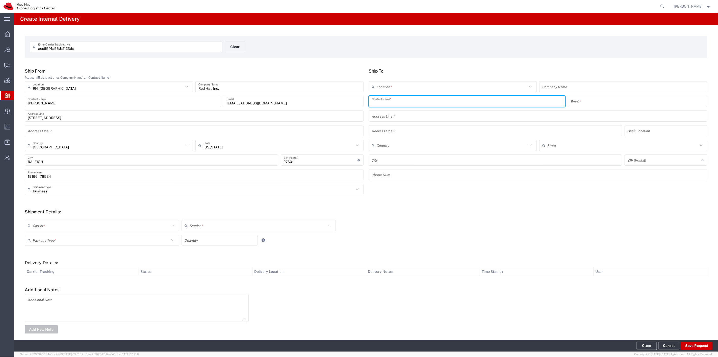
click at [392, 103] on input "text" at bounding box center [467, 101] width 190 height 9
type input "[PERSON_NAME]"
click at [387, 119] on p "[STREET_ADDRESS]" at bounding box center [467, 120] width 190 height 6
type input "RH - [GEOGRAPHIC_DATA]"
type input "Red Hat, Inc."
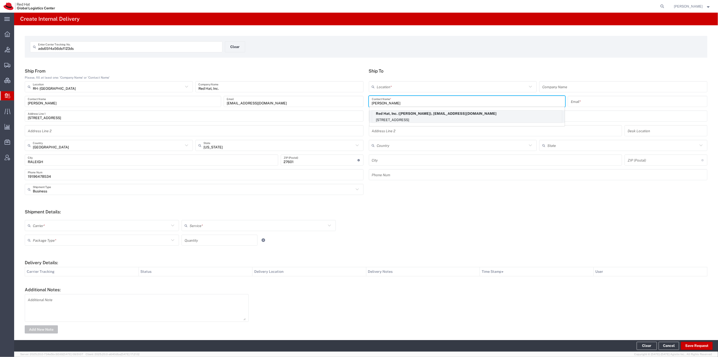
type input "[PERSON_NAME]"
type input "[EMAIL_ADDRESS][DOMAIN_NAME]"
type input "[STREET_ADDRESS]"
type input "16N307"
type input "[GEOGRAPHIC_DATA]"
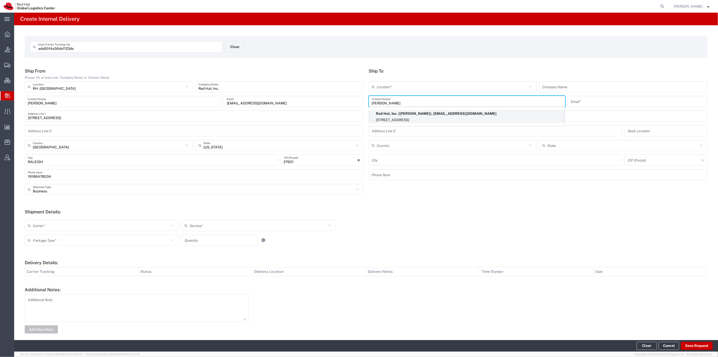
type input "RALEIGH"
type input "27601"
type input "[US_STATE]"
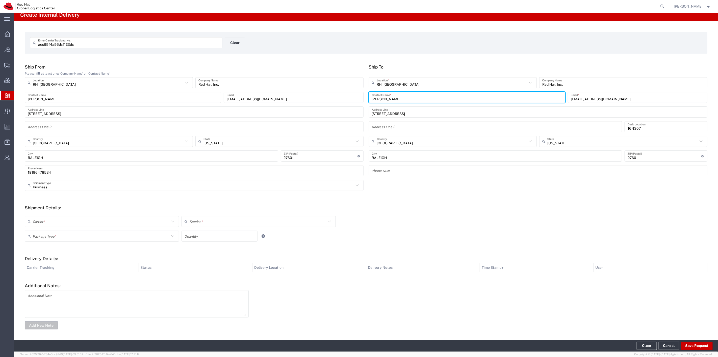
scroll to position [5, 0]
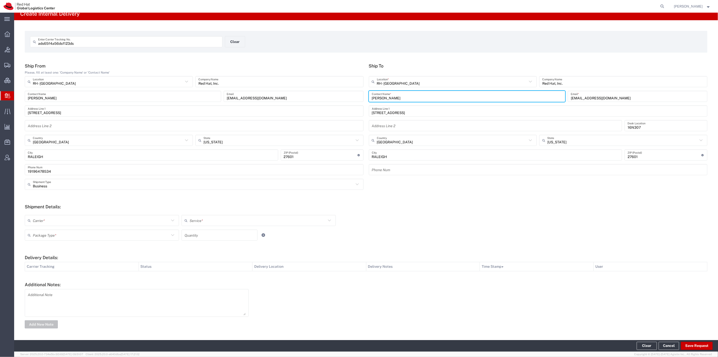
click at [118, 218] on input "text" at bounding box center [101, 220] width 137 height 9
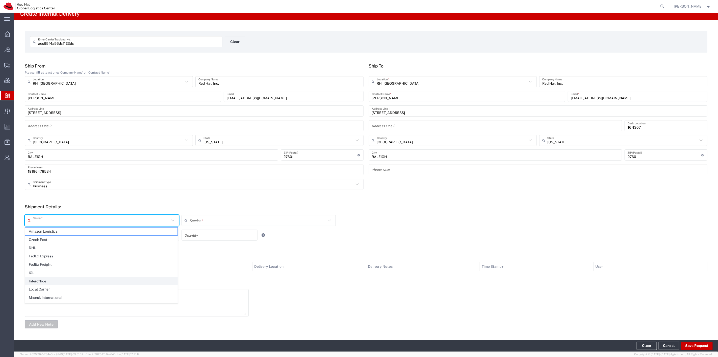
click at [116, 282] on span "Interoffice" at bounding box center [101, 281] width 152 height 8
type input "Interoffice"
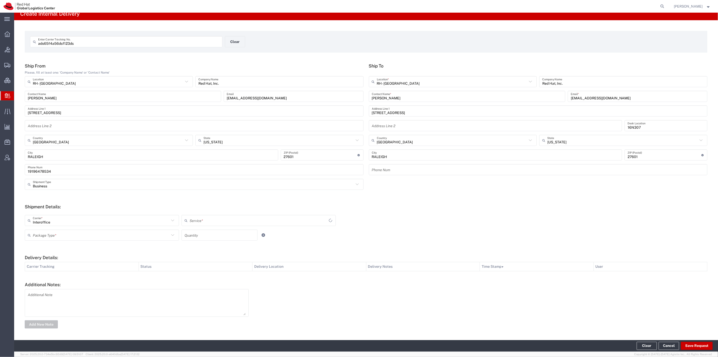
type input "IO_Ground"
click at [158, 234] on input "text" at bounding box center [101, 235] width 137 height 9
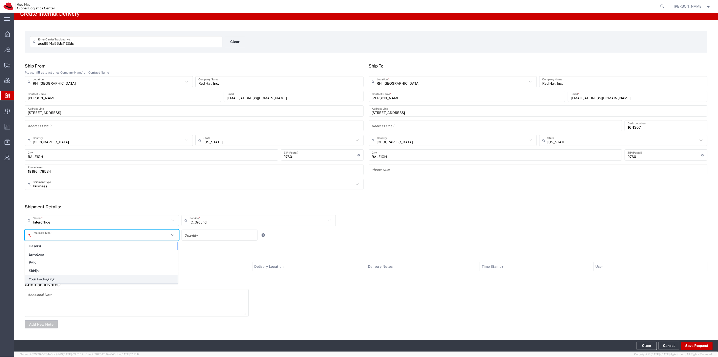
click at [150, 281] on span "Your Packaging" at bounding box center [101, 279] width 152 height 8
type input "Your Packaging"
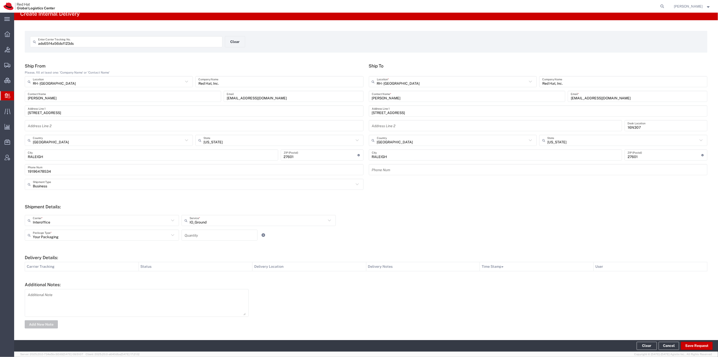
click at [206, 232] on input "number" at bounding box center [220, 235] width 70 height 9
type input "1"
click at [692, 343] on button "Save Request" at bounding box center [697, 345] width 32 height 8
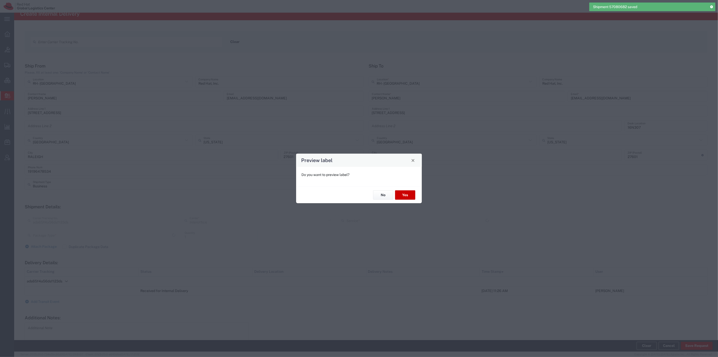
type input "IO_Ground"
type input "Your Packaging"
click at [404, 197] on button "Yes" at bounding box center [405, 194] width 20 height 9
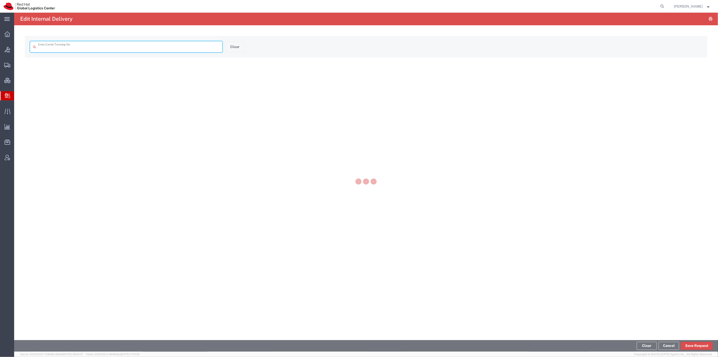
type input "ads65f4a56dsf123ds"
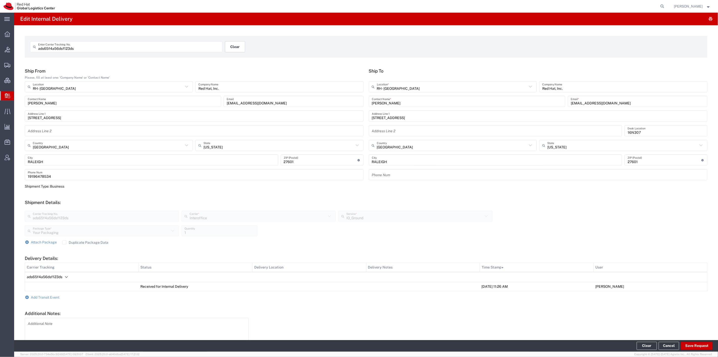
click at [239, 50] on button "Clear" at bounding box center [235, 46] width 20 height 11
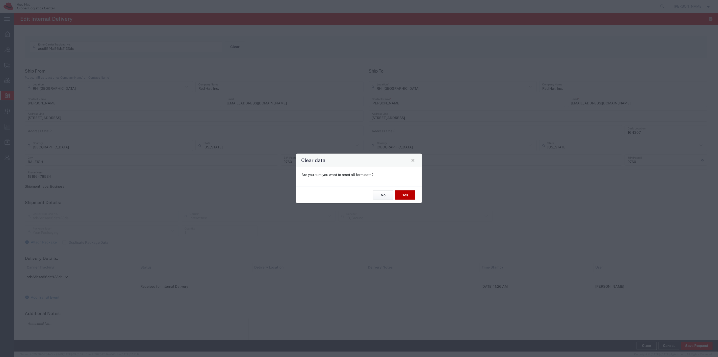
click at [404, 191] on button "Yes" at bounding box center [405, 194] width 20 height 9
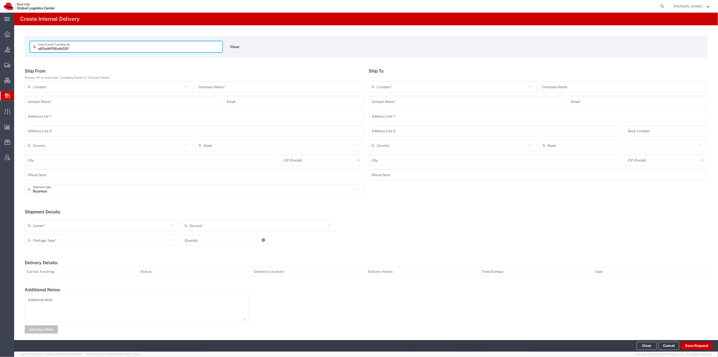
type input "a65sd4f56ads53f"
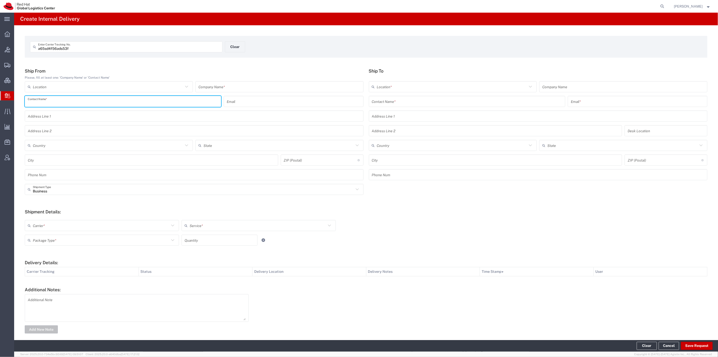
click at [104, 100] on input "text" at bounding box center [123, 101] width 190 height 9
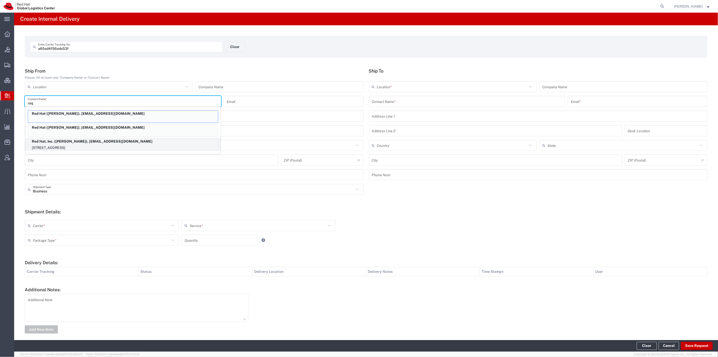
type input "raq"
click at [125, 140] on p "Red Hat, Inc. ([PERSON_NAME]), [EMAIL_ADDRESS][DOMAIN_NAME]" at bounding box center [123, 141] width 190 height 6
type input "RH - [GEOGRAPHIC_DATA]"
type input "Red Hat, Inc."
type input "[PERSON_NAME]"
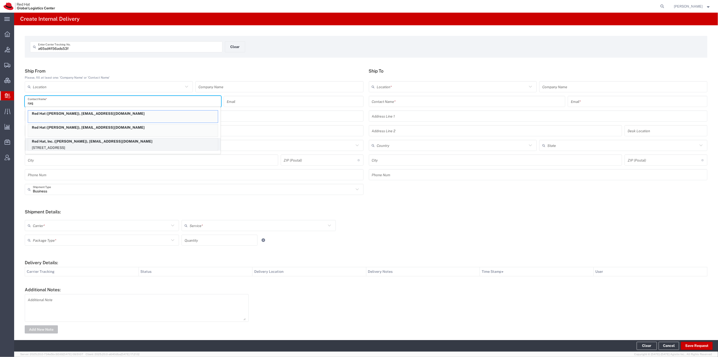
type input "[EMAIL_ADDRESS][DOMAIN_NAME]"
type input "[STREET_ADDRESS]"
type input "[GEOGRAPHIC_DATA]"
type input "RALEIGH"
type input "27601"
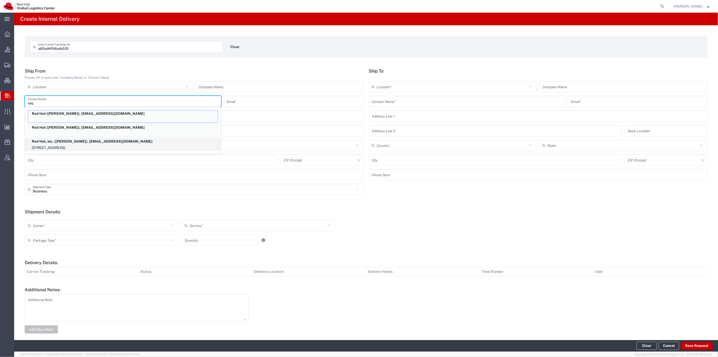
type input "19196478534"
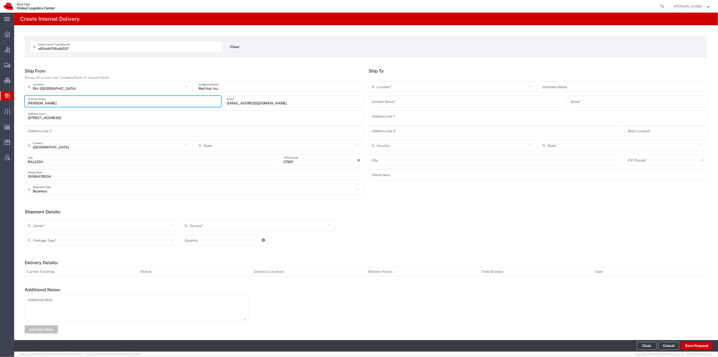
type input "[US_STATE]"
click at [385, 112] on input "text" at bounding box center [538, 116] width 333 height 9
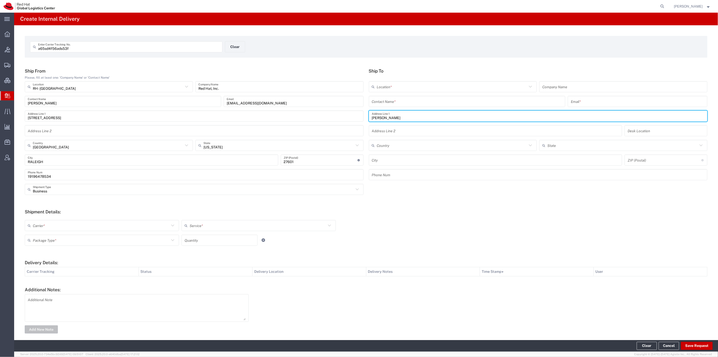
drag, startPoint x: 390, startPoint y: 117, endPoint x: 322, endPoint y: 115, distance: 68.5
click at [323, 115] on div "Ship From Please, fill at least one: 'Company Name' or 'Contact Name' RH - [GEO…" at bounding box center [366, 125] width 688 height 115
type input "j"
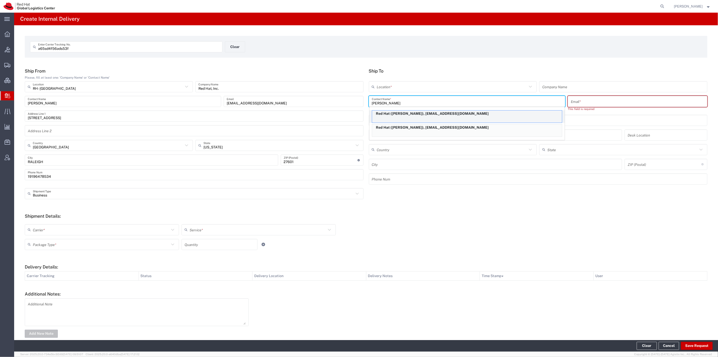
type input "[PERSON_NAME]"
click at [403, 119] on div "Red Hat ([PERSON_NAME]), [EMAIL_ADDRESS][DOMAIN_NAME]" at bounding box center [467, 116] width 190 height 13
type input "RH - [GEOGRAPHIC_DATA]"
type input "Red Hat"
type input "[PERSON_NAME]"
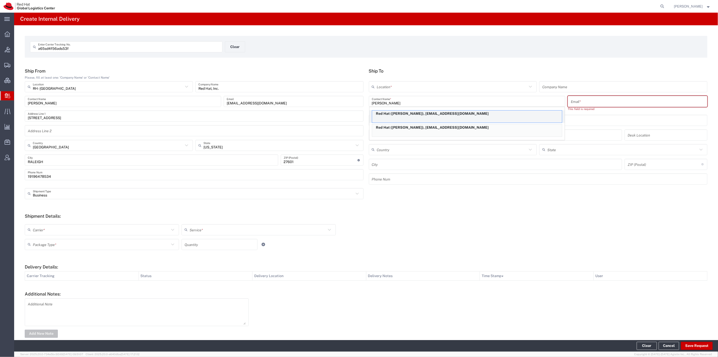
type input "[EMAIL_ADDRESS][DOMAIN_NAME]"
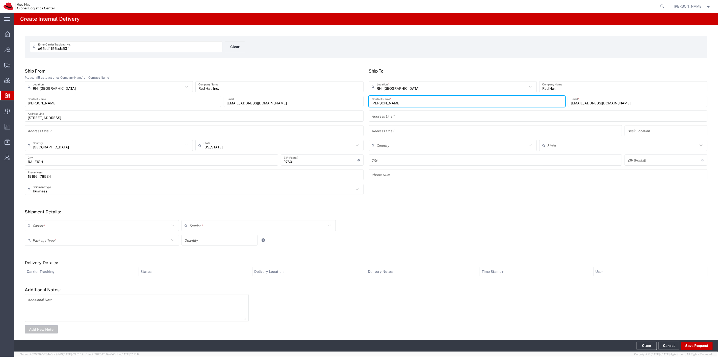
scroll to position [5, 0]
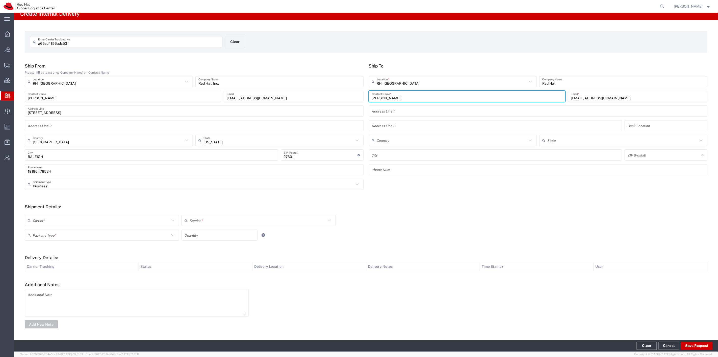
click at [82, 217] on input "text" at bounding box center [101, 220] width 137 height 9
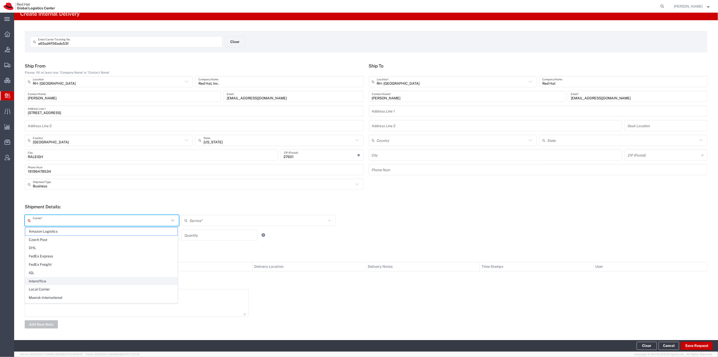
click at [102, 282] on span "Interoffice" at bounding box center [101, 281] width 152 height 8
type input "Interoffice"
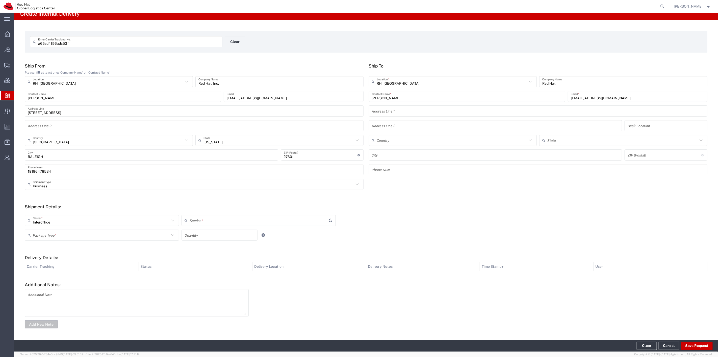
type input "IO_Ground"
drag, startPoint x: 156, startPoint y: 235, endPoint x: 157, endPoint y: 240, distance: 5.1
click at [156, 235] on input "text" at bounding box center [101, 235] width 137 height 9
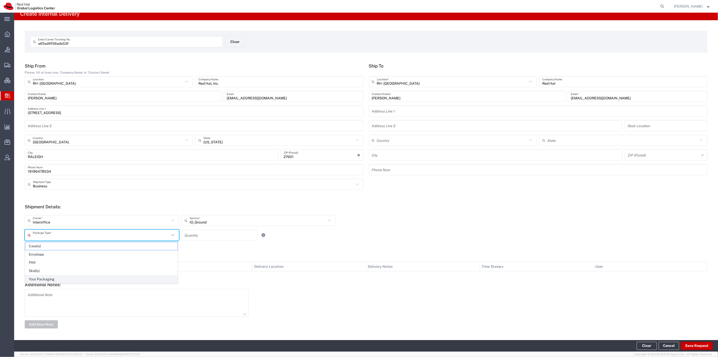
click at [145, 279] on span "Your Packaging" at bounding box center [101, 279] width 152 height 8
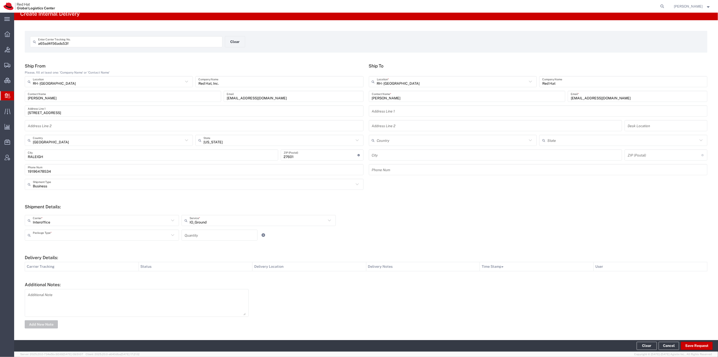
type input "Your Packaging"
click at [194, 234] on input "number" at bounding box center [220, 235] width 70 height 9
type input "1"
click at [690, 343] on button "Save Request" at bounding box center [697, 345] width 32 height 8
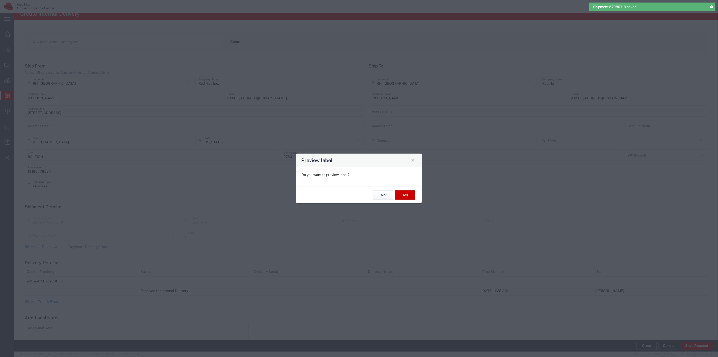
type input "Your Packaging"
type input "IO_Ground"
click at [411, 193] on button "Yes" at bounding box center [405, 194] width 20 height 9
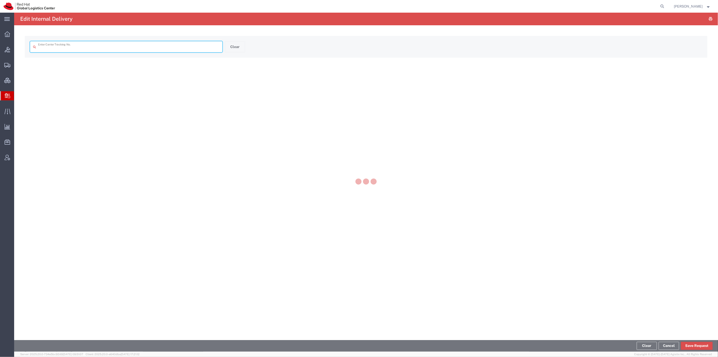
type input "a65sd4f56ads53f"
